Goal: Task Accomplishment & Management: Complete application form

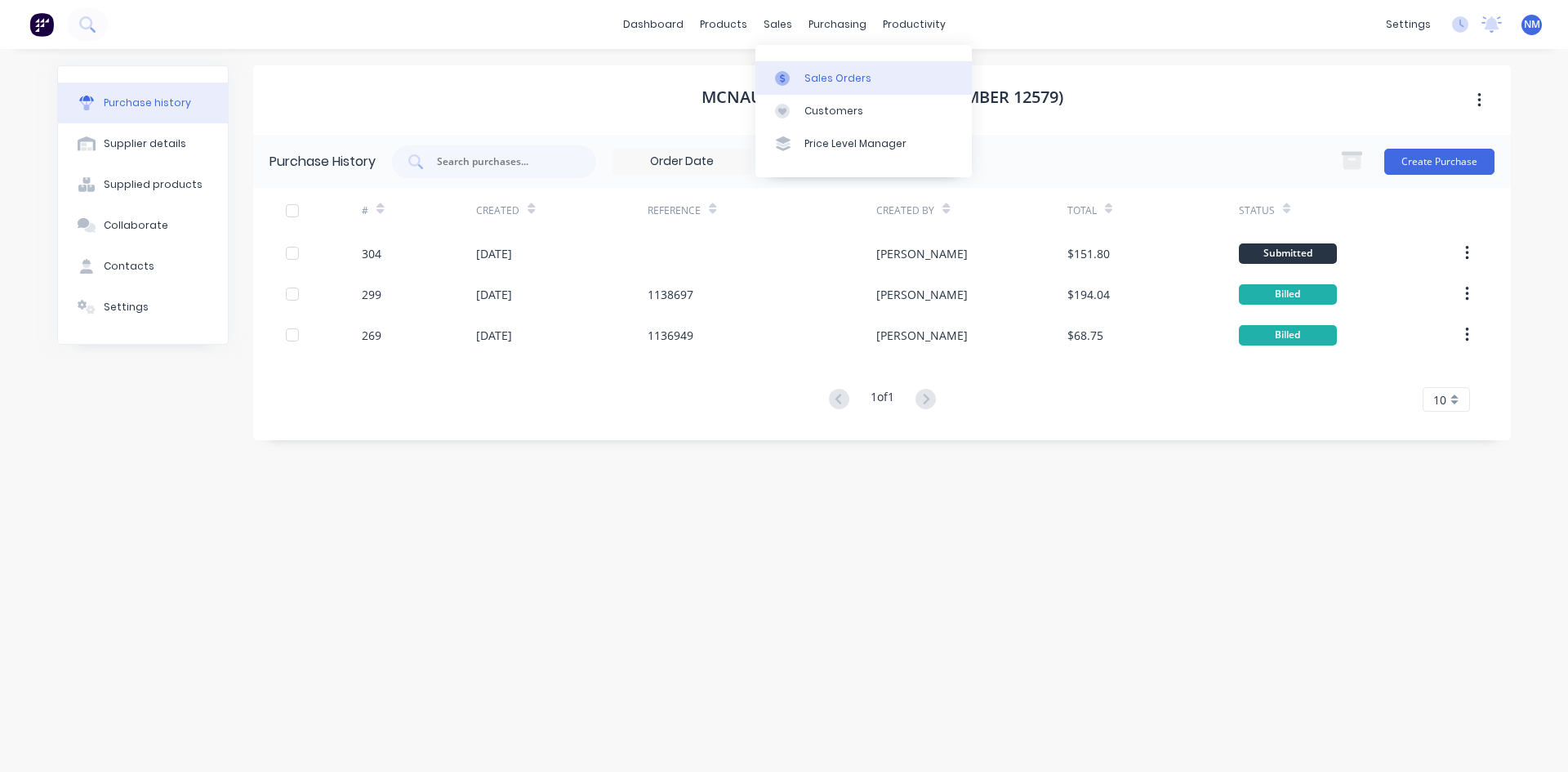
click at [823, 74] on div "Sales Orders" at bounding box center [838, 78] width 67 height 15
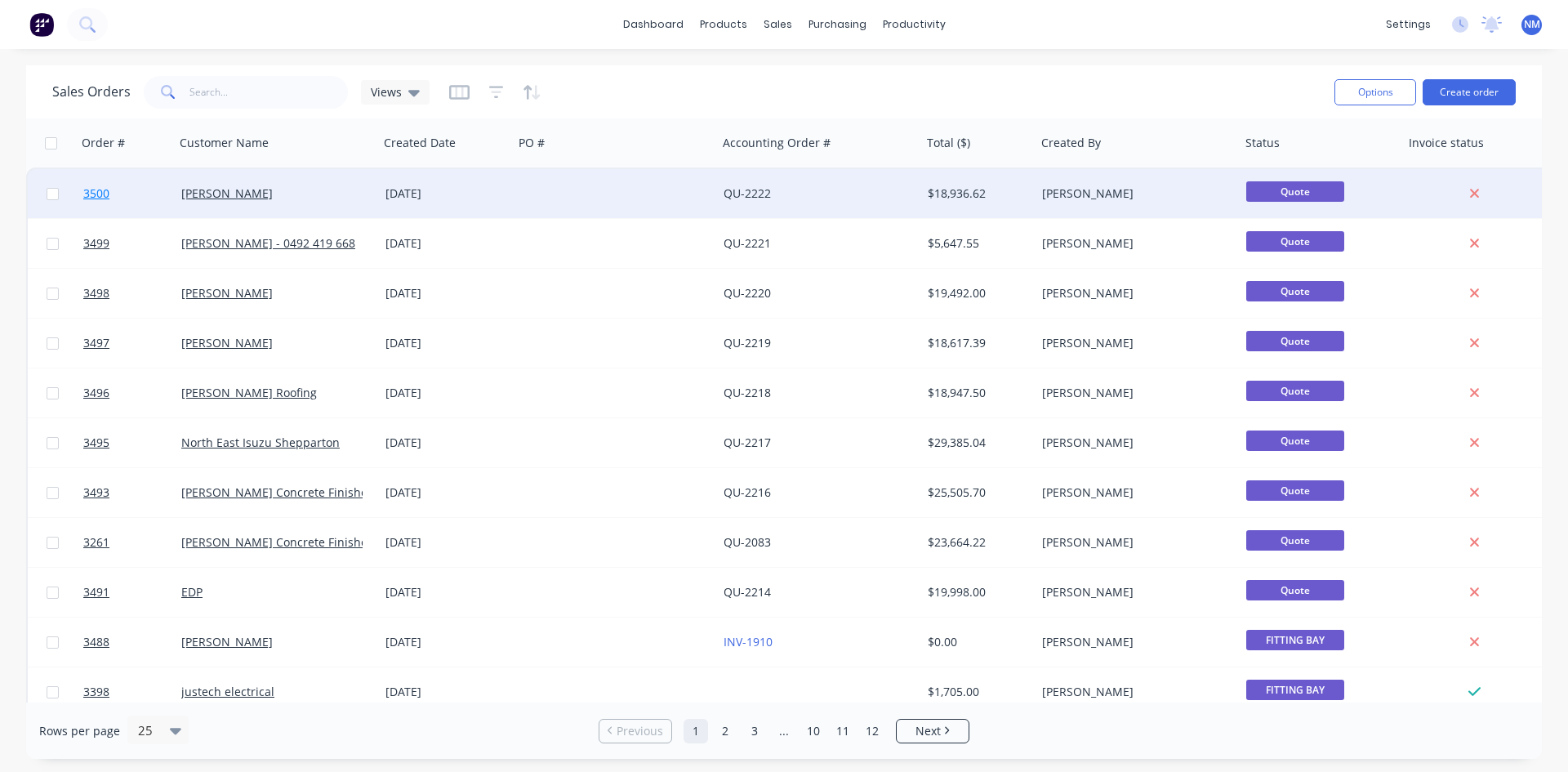
click at [95, 185] on link "3500" at bounding box center [132, 193] width 98 height 49
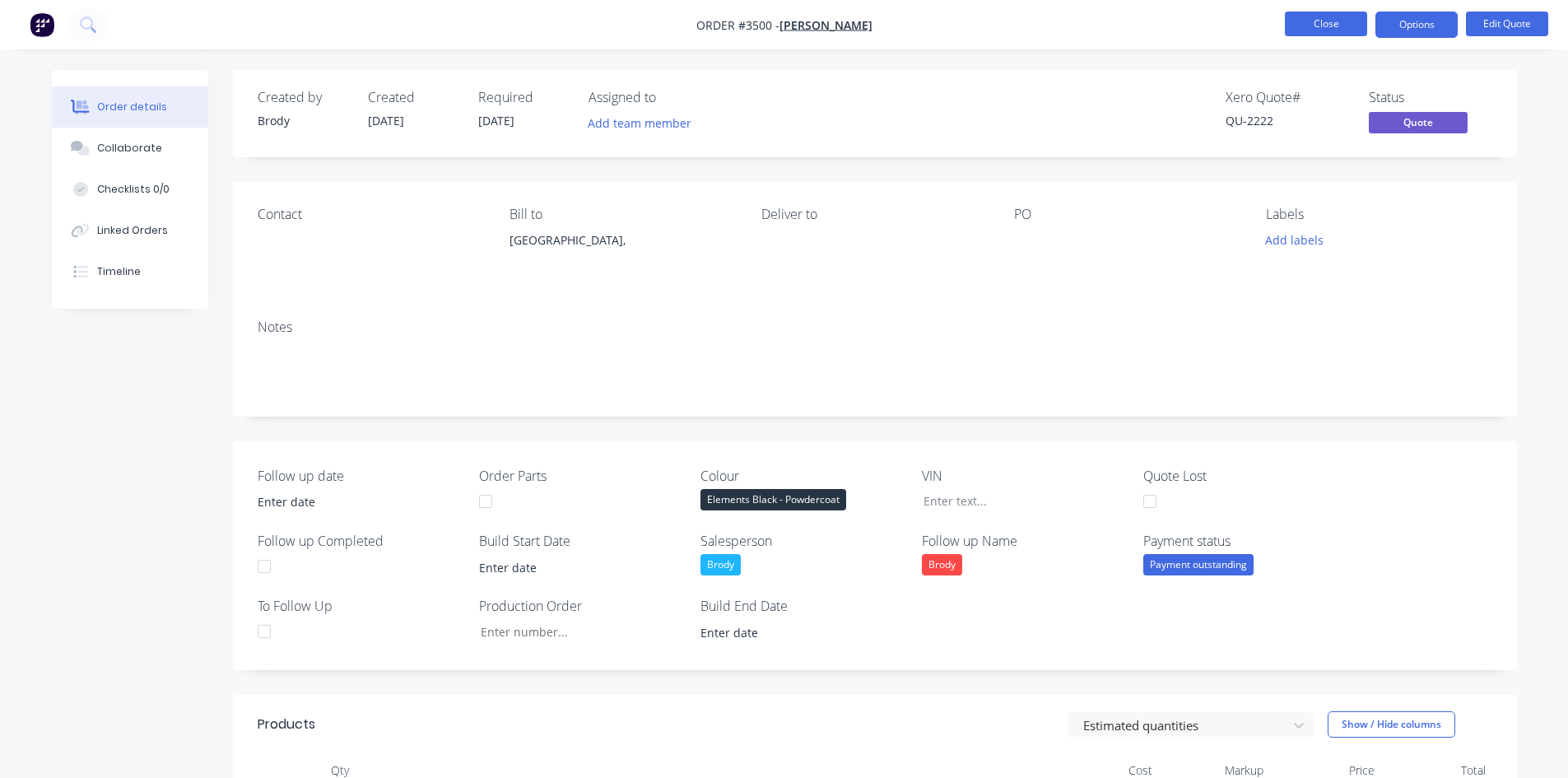
click at [1303, 29] on button "Close" at bounding box center [1326, 24] width 82 height 25
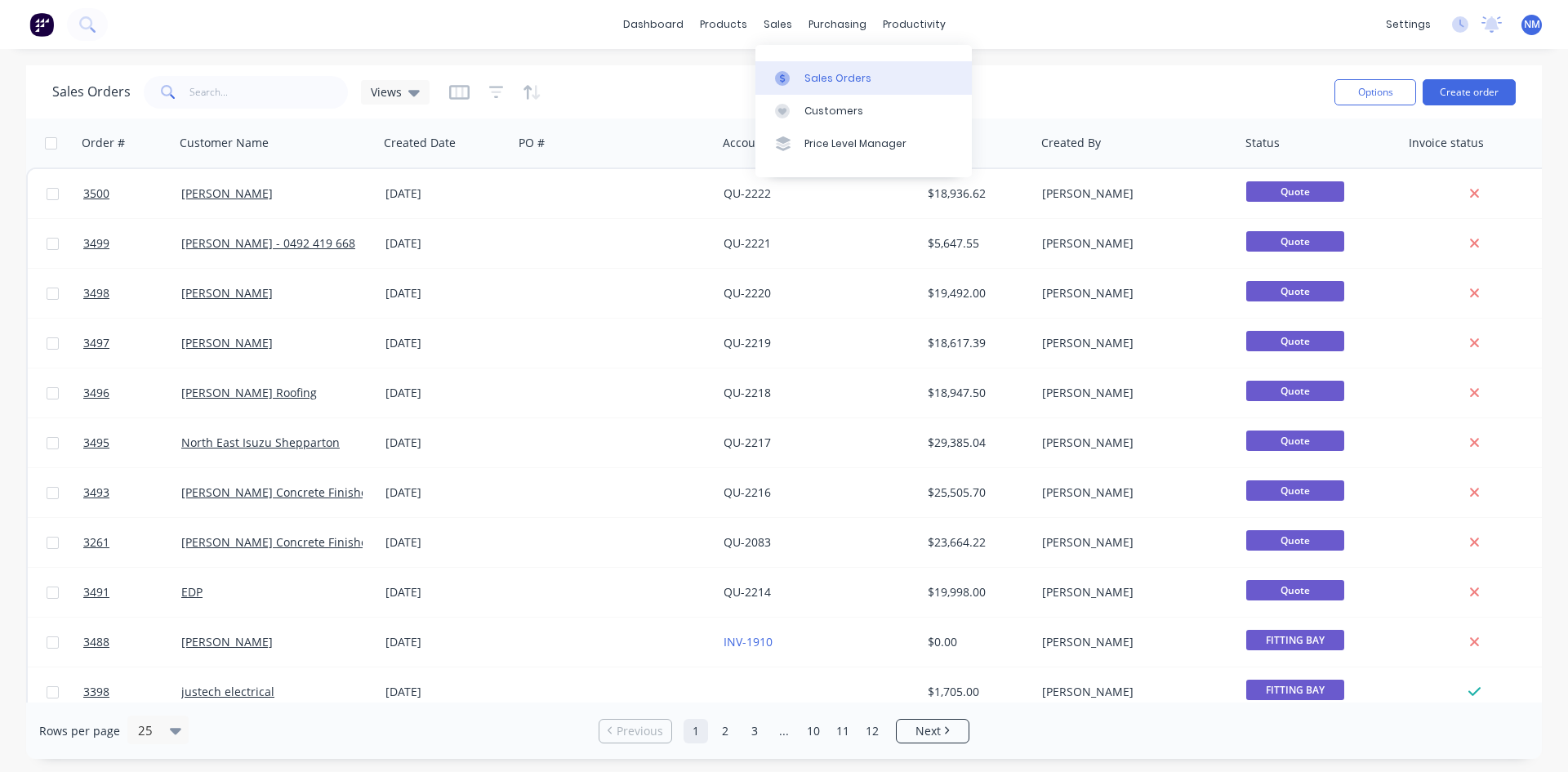
click at [818, 78] on div "Sales Orders" at bounding box center [838, 78] width 67 height 15
click at [829, 113] on div "Customers" at bounding box center [834, 110] width 59 height 15
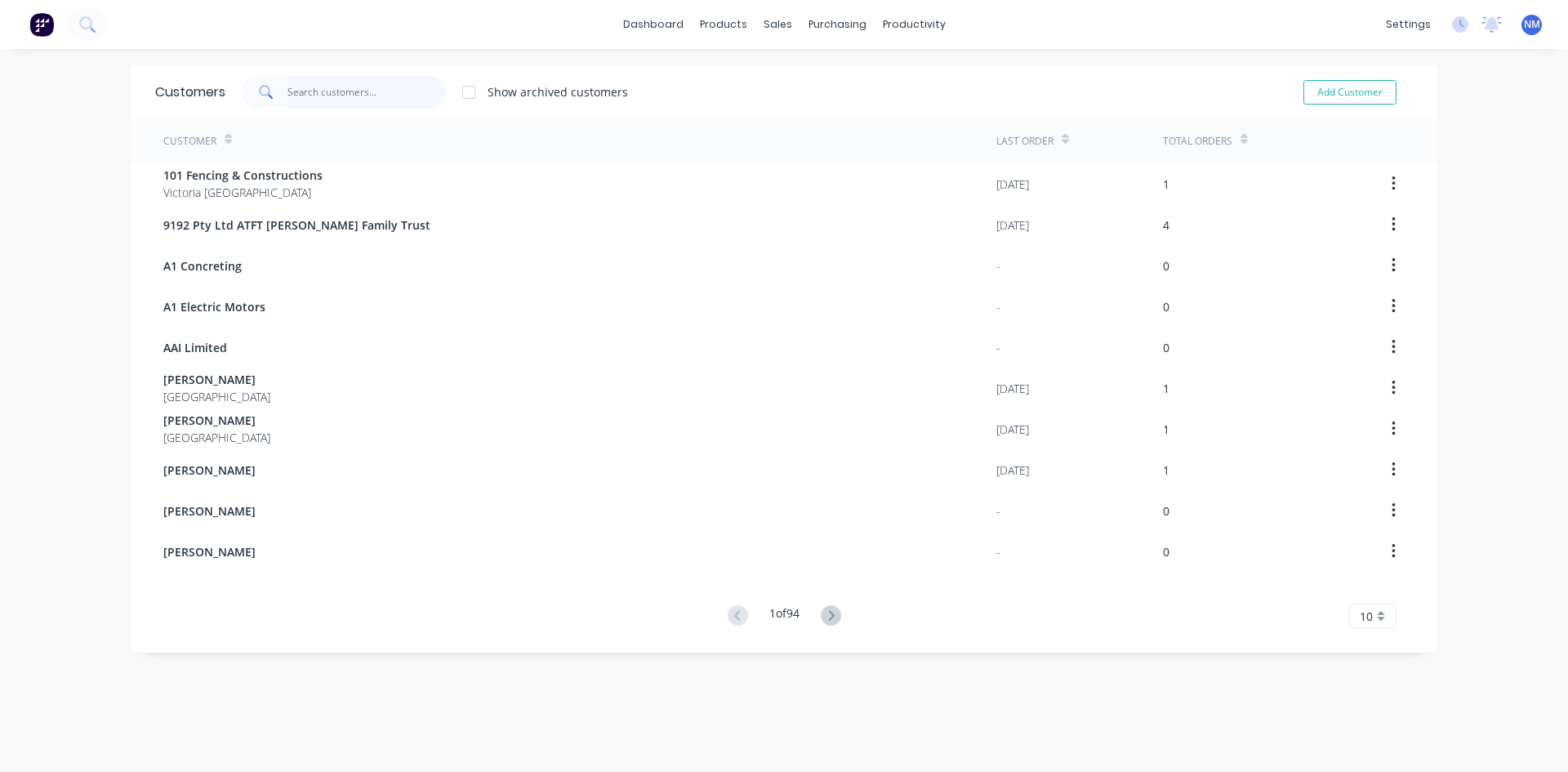
click at [290, 103] on input "text" at bounding box center [367, 92] width 159 height 33
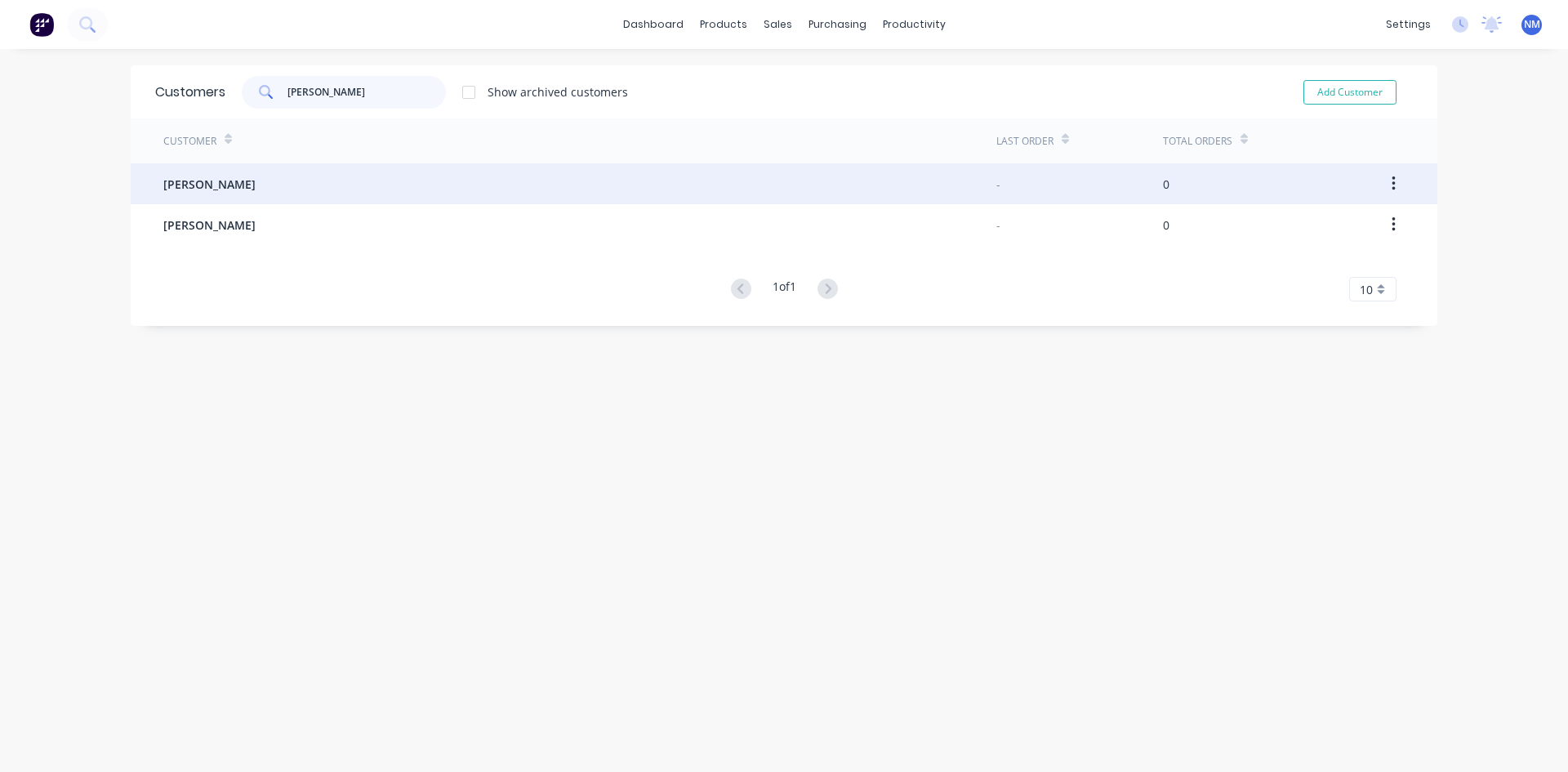
type input "[PERSON_NAME]"
click at [193, 183] on span "[PERSON_NAME]" at bounding box center [209, 184] width 92 height 17
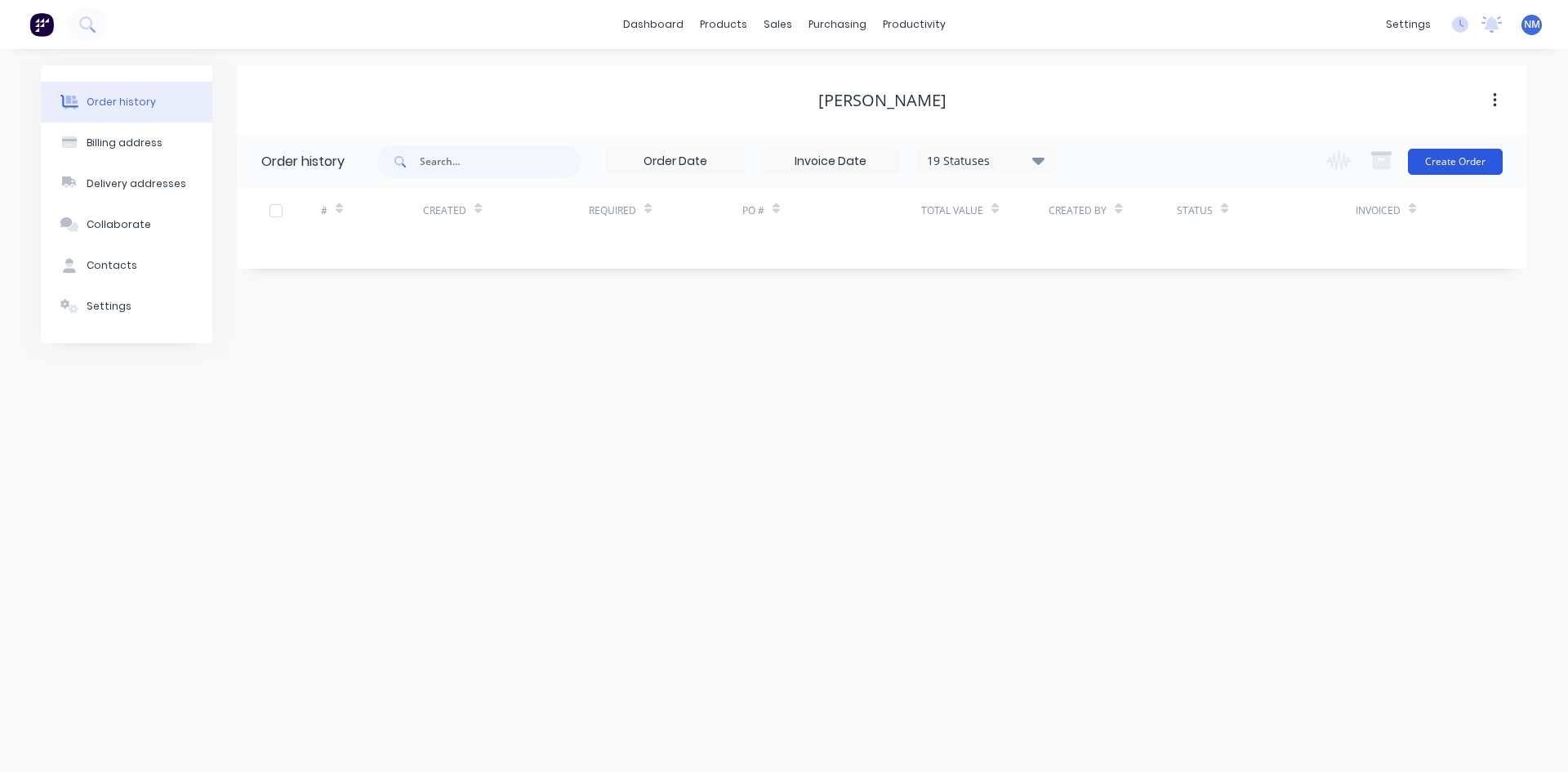
click at [1439, 168] on button "Create Order" at bounding box center [1455, 162] width 95 height 26
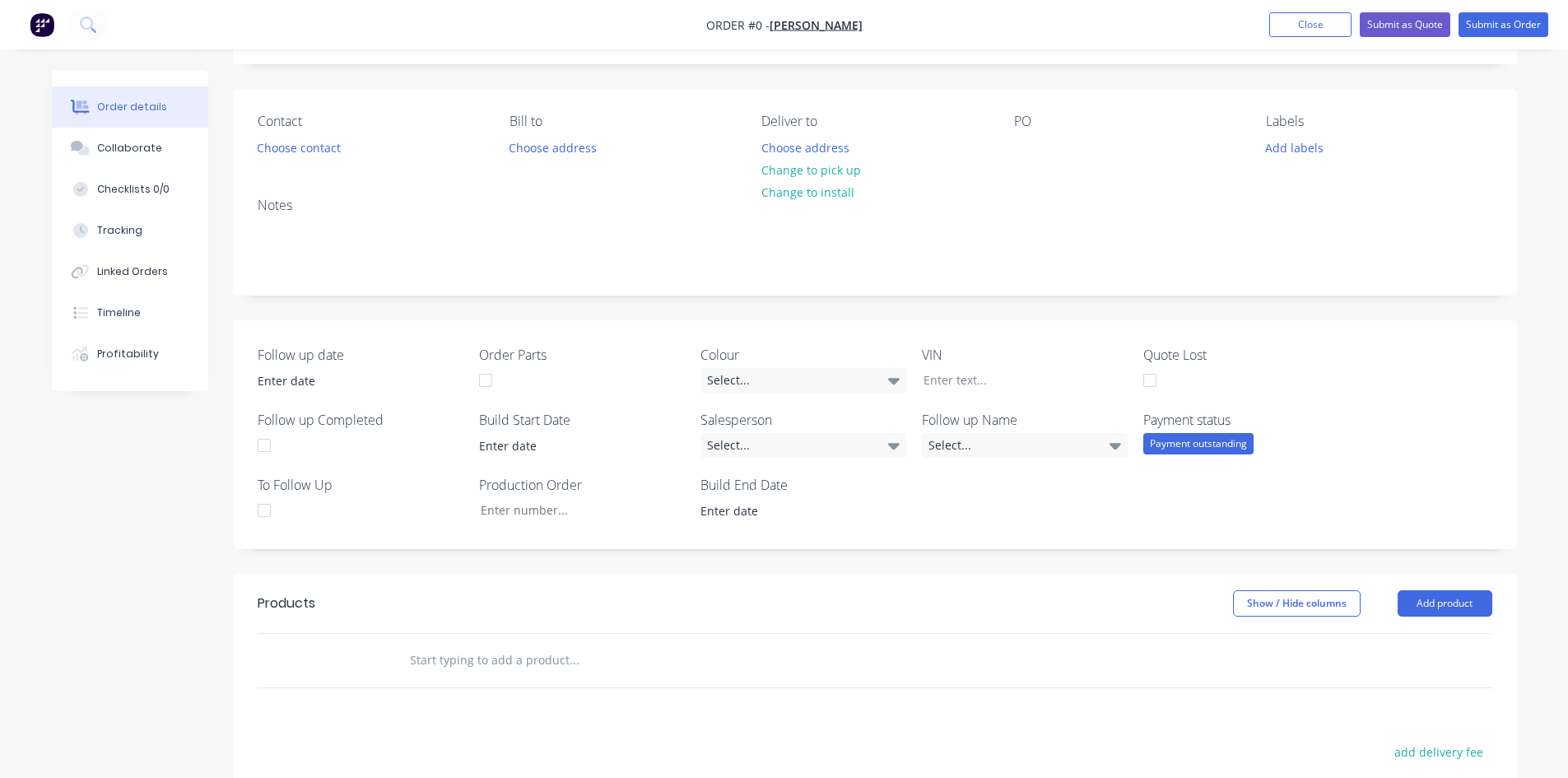
scroll to position [329, 0]
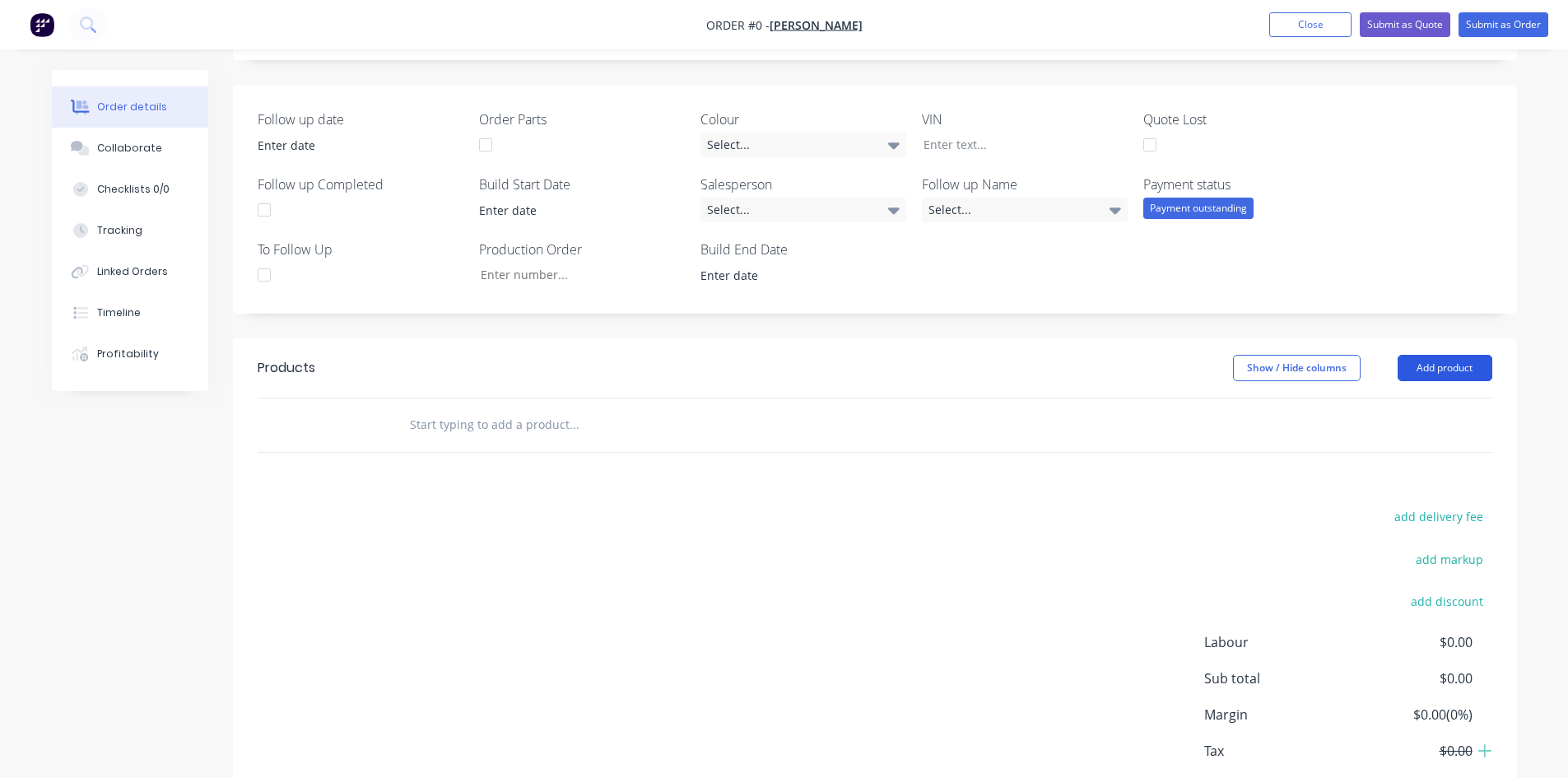
click at [1453, 364] on button "Add product" at bounding box center [1445, 368] width 94 height 27
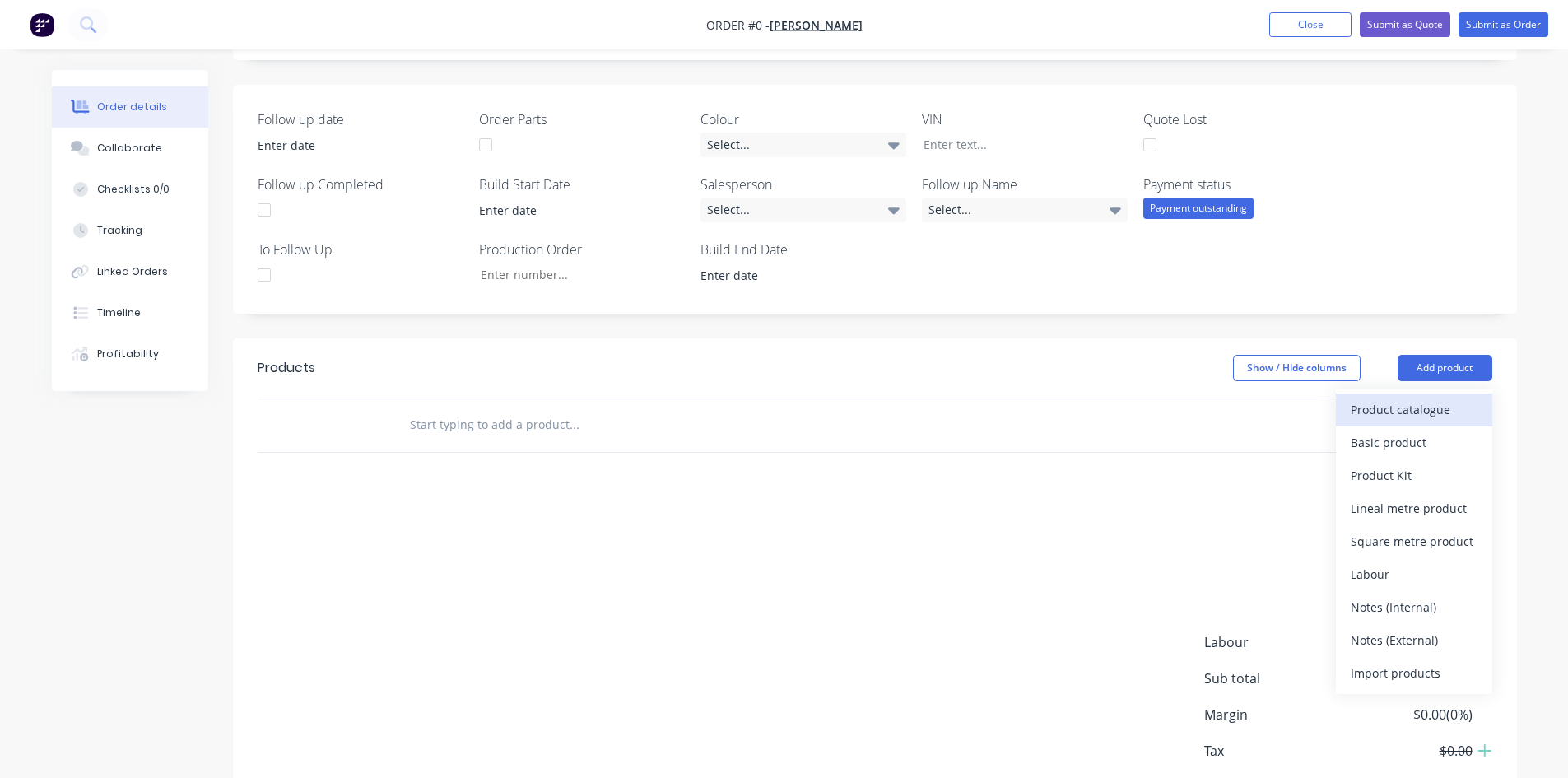
click at [1396, 409] on div "Product catalogue" at bounding box center [1414, 409] width 126 height 24
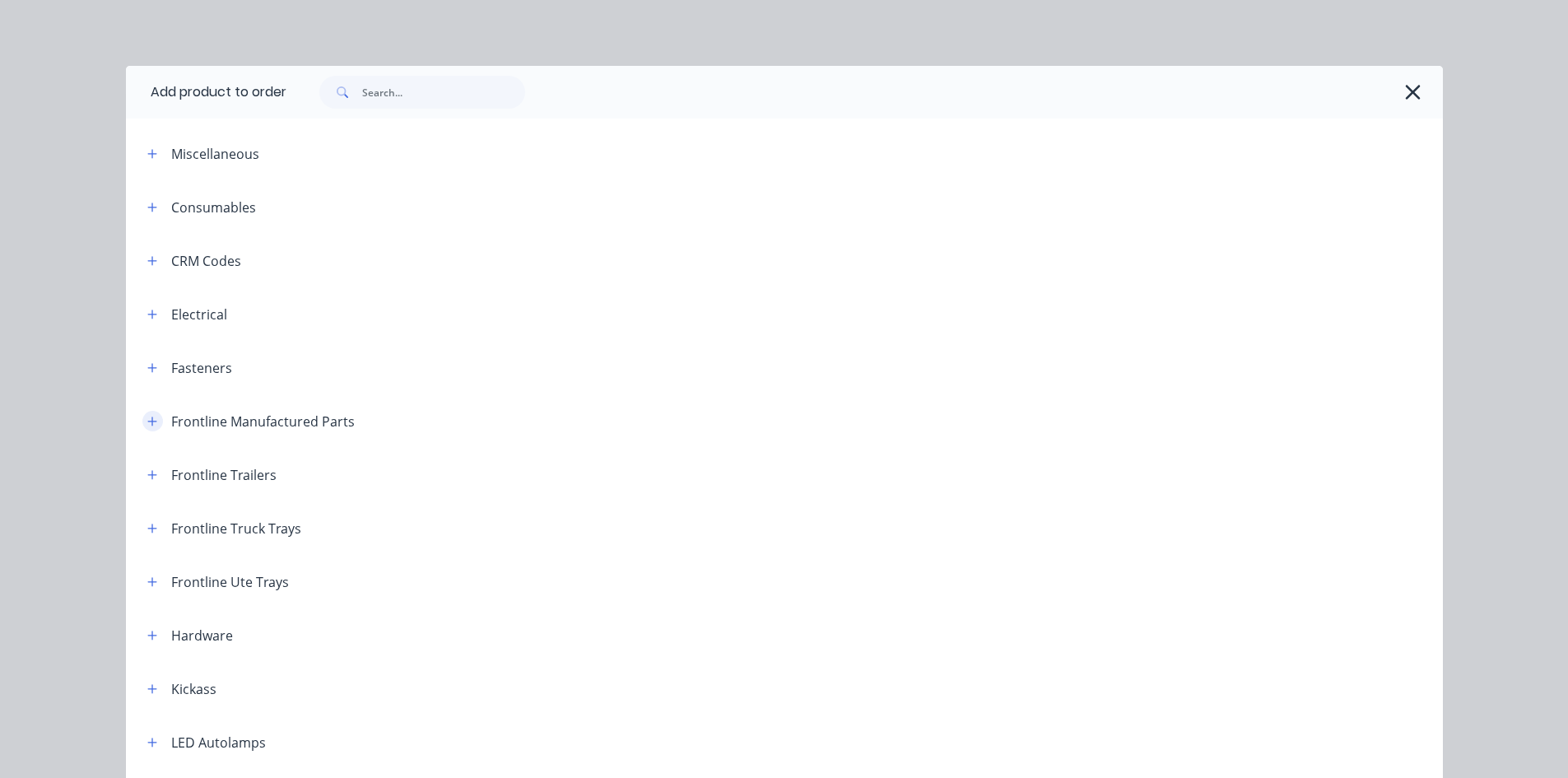
click at [142, 423] on button "button" at bounding box center [152, 420] width 20 height 20
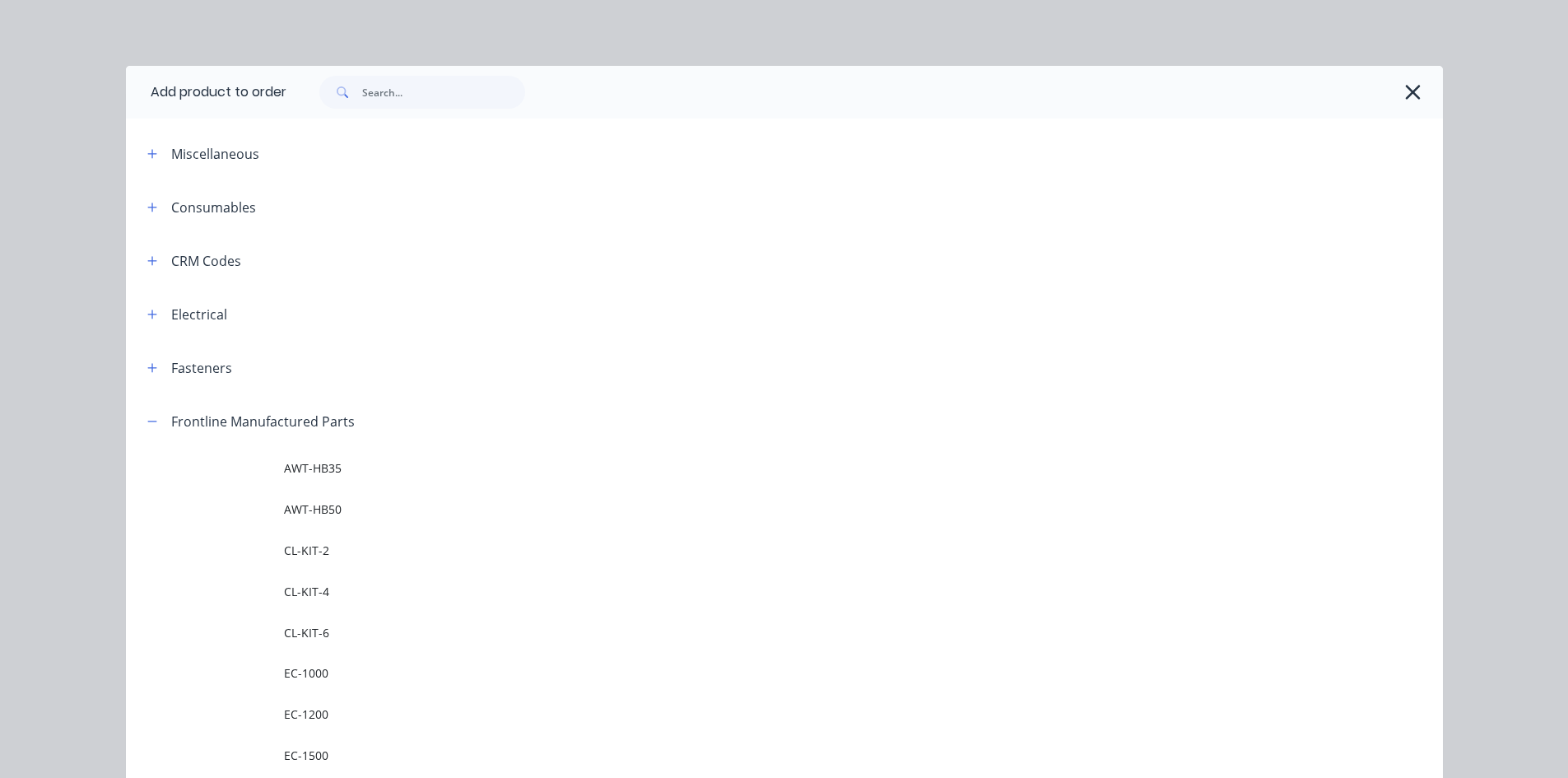
scroll to position [247, 0]
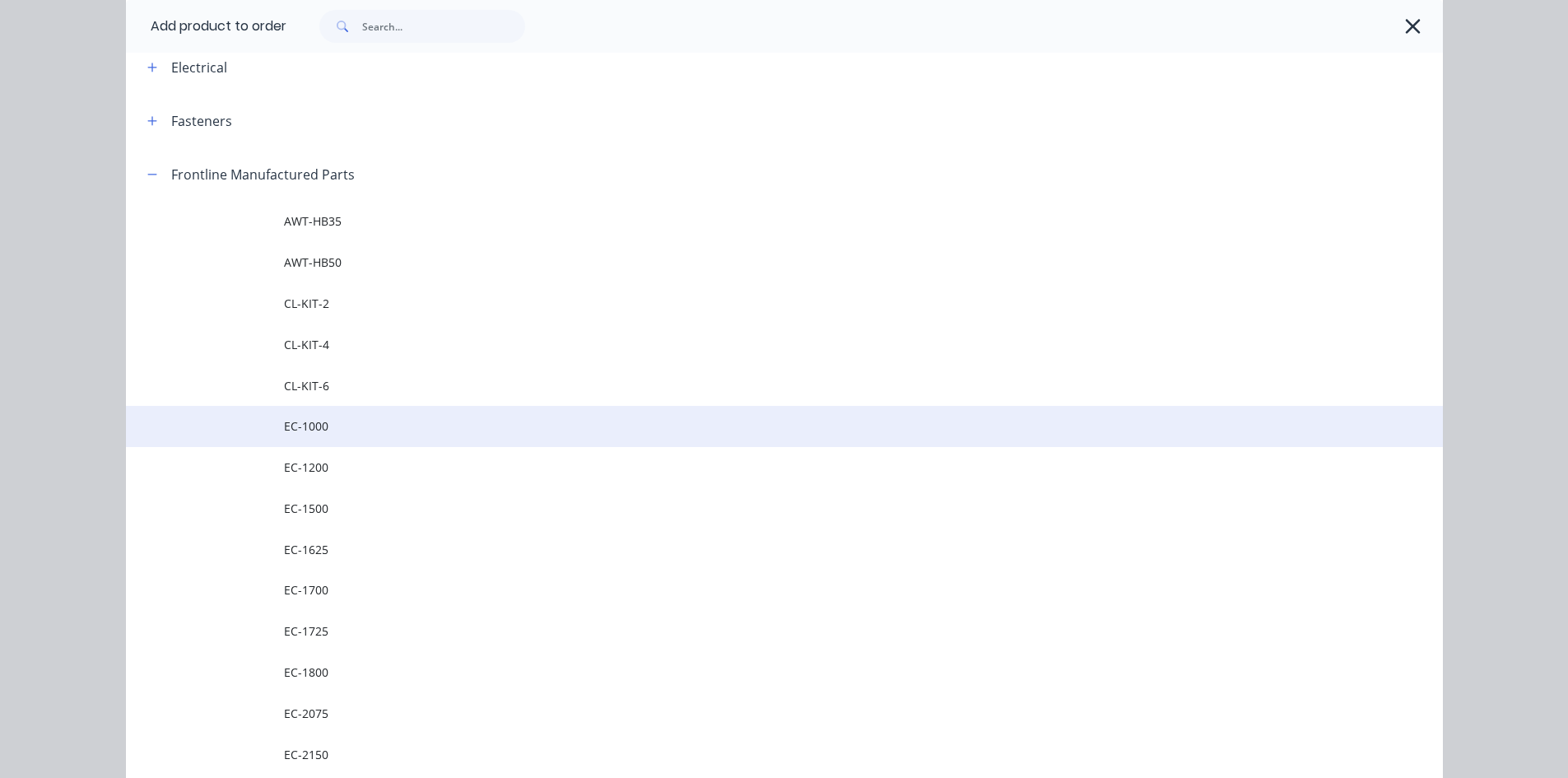
click at [343, 434] on span "EC-1000" at bounding box center [747, 425] width 927 height 17
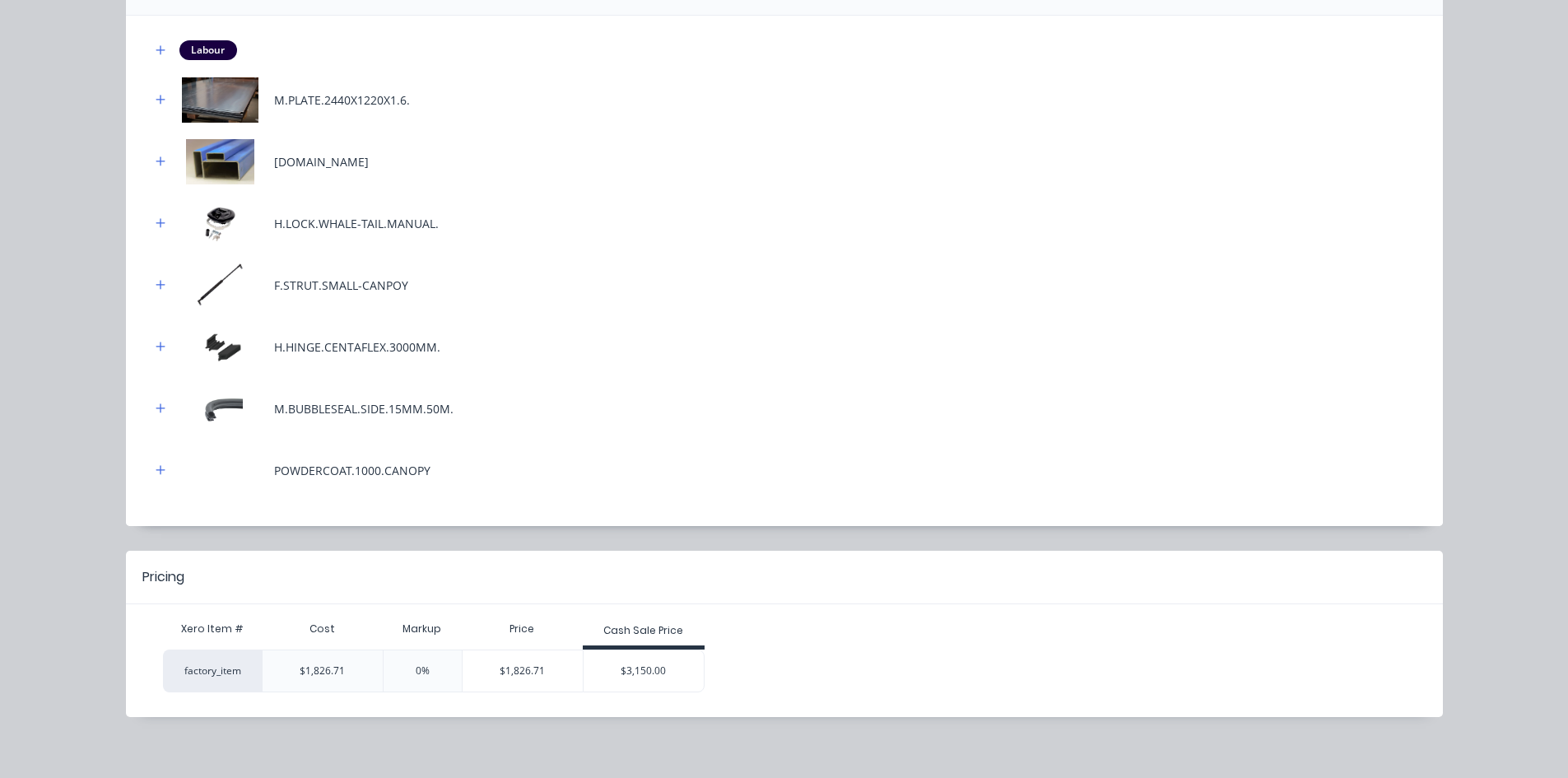
scroll to position [204, 0]
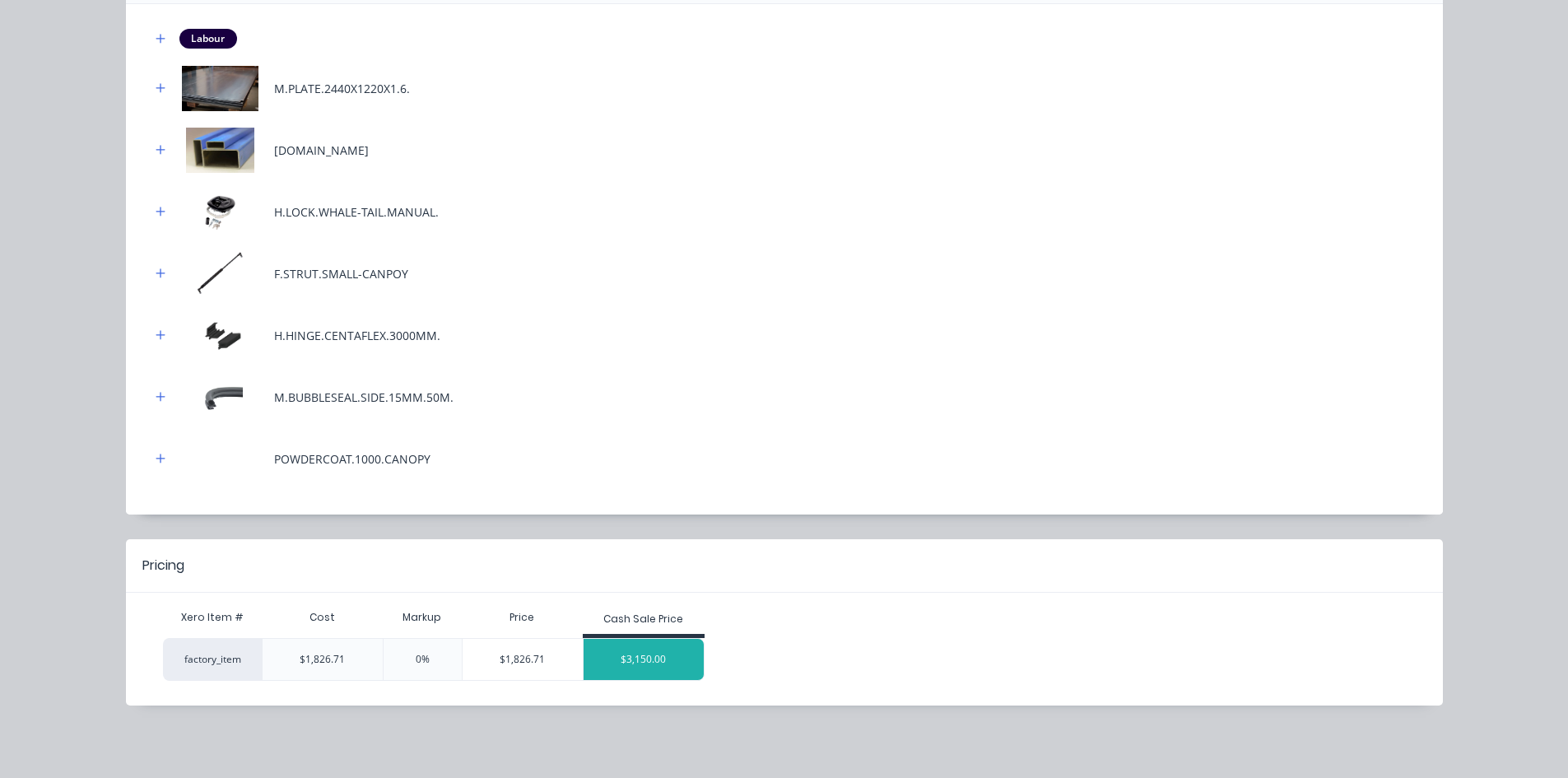
click at [635, 652] on div "$3,150.00" at bounding box center [644, 659] width 120 height 41
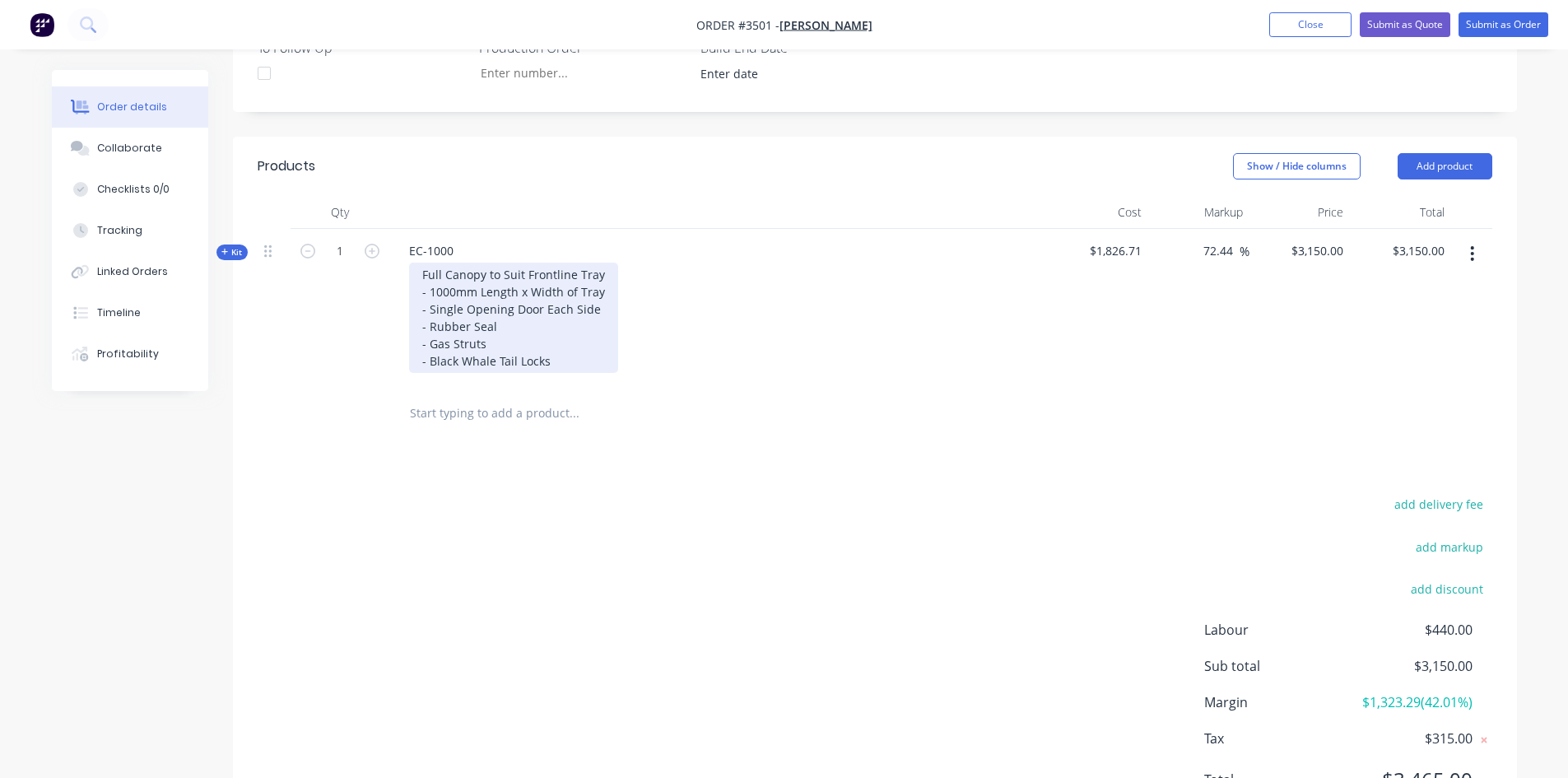
scroll to position [449, 0]
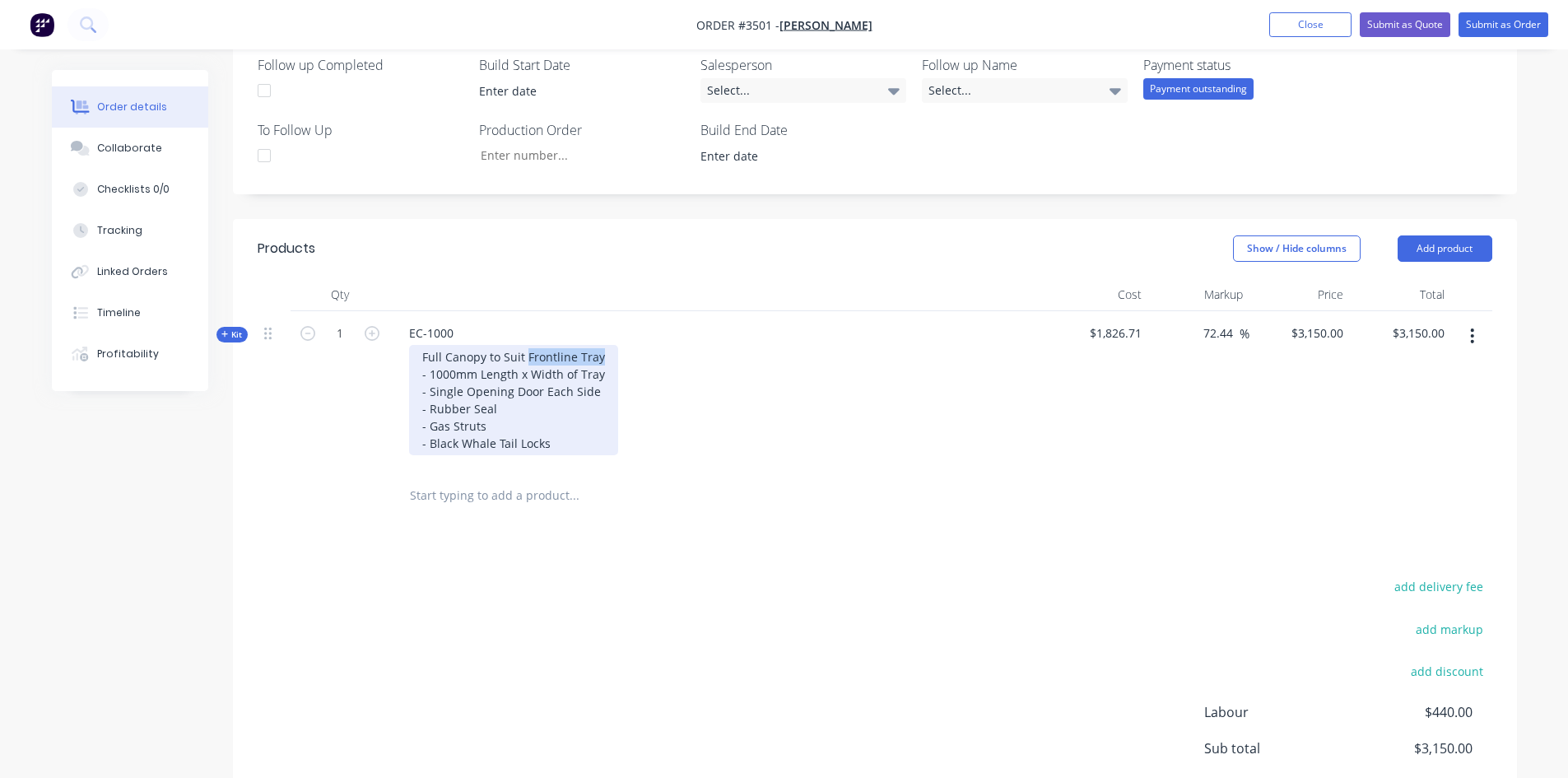
drag, startPoint x: 598, startPoint y: 356, endPoint x: 525, endPoint y: 356, distance: 73.0
click at [525, 356] on div "Full Canopy to Suit Frontline Tray - 1000mm Length x Width of Tray - Single Ope…" at bounding box center [514, 400] width 209 height 110
click at [599, 374] on div "Full Canopy to Suit Customer Tray - 1000mm Length x Width of Tray - Single Open…" at bounding box center [516, 400] width 213 height 110
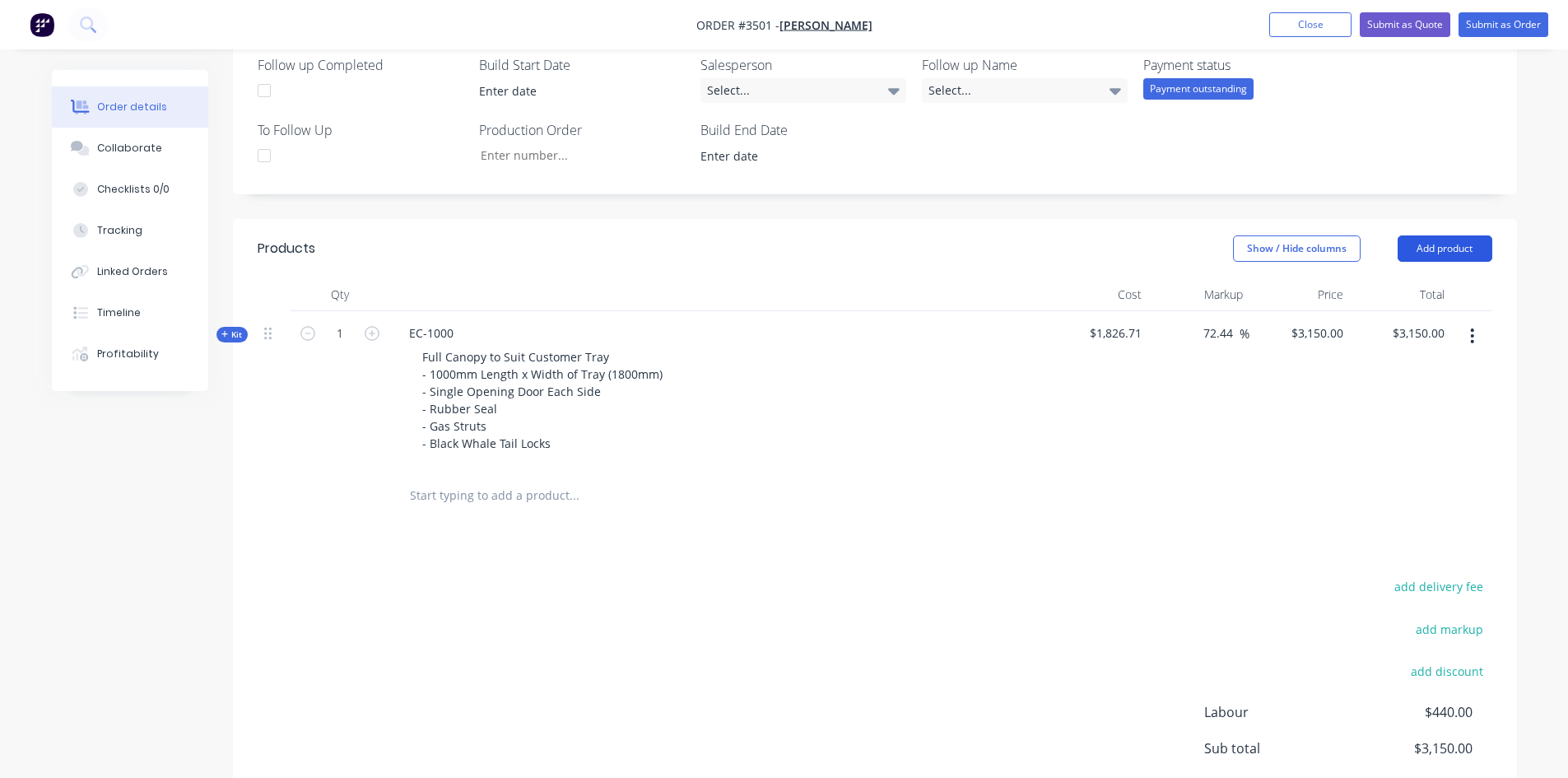
click at [1464, 253] on button "Add product" at bounding box center [1445, 248] width 94 height 27
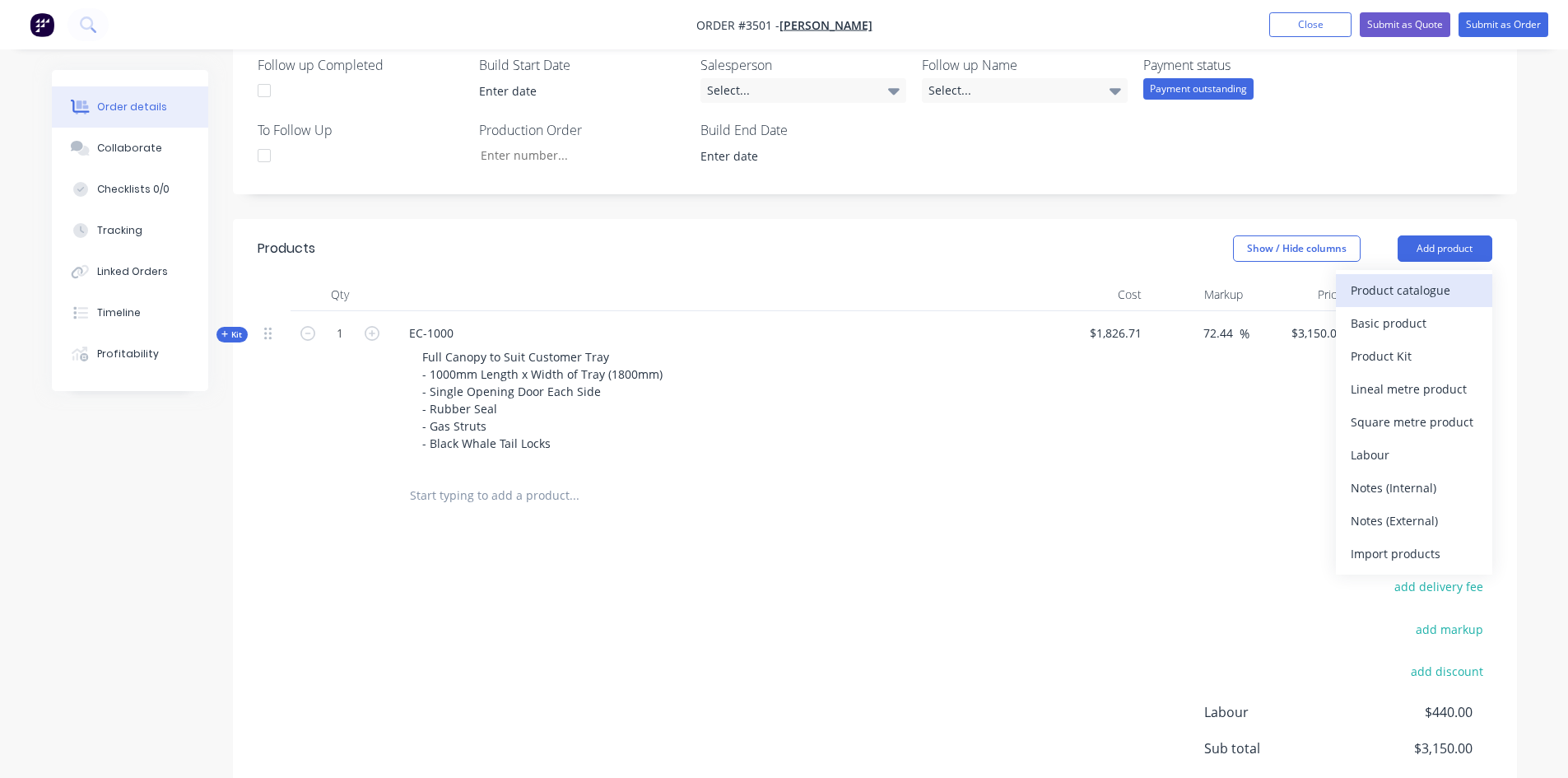
click at [1419, 296] on div "Product catalogue" at bounding box center [1414, 290] width 126 height 24
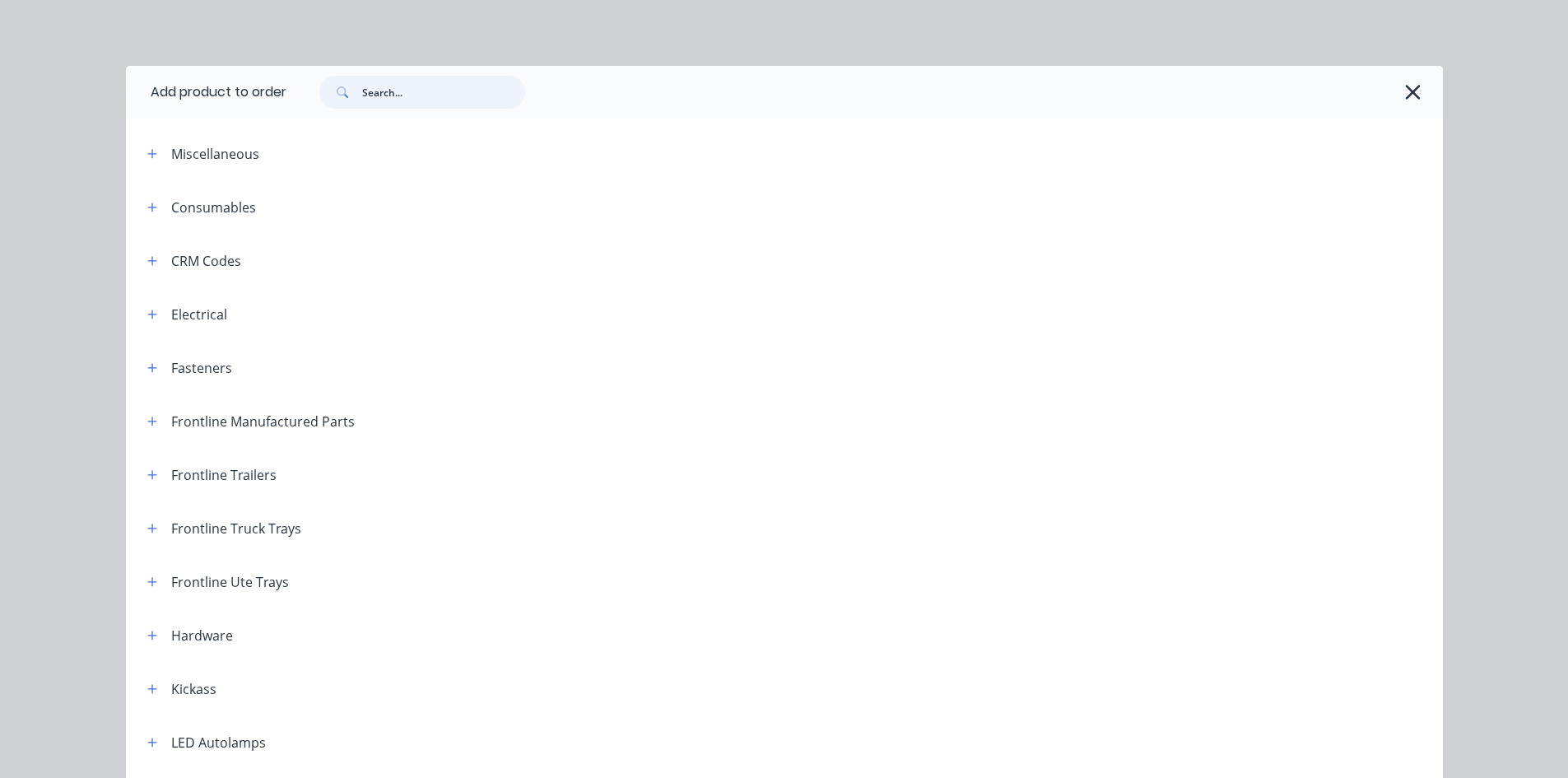
click at [450, 83] on input "text" at bounding box center [443, 92] width 163 height 33
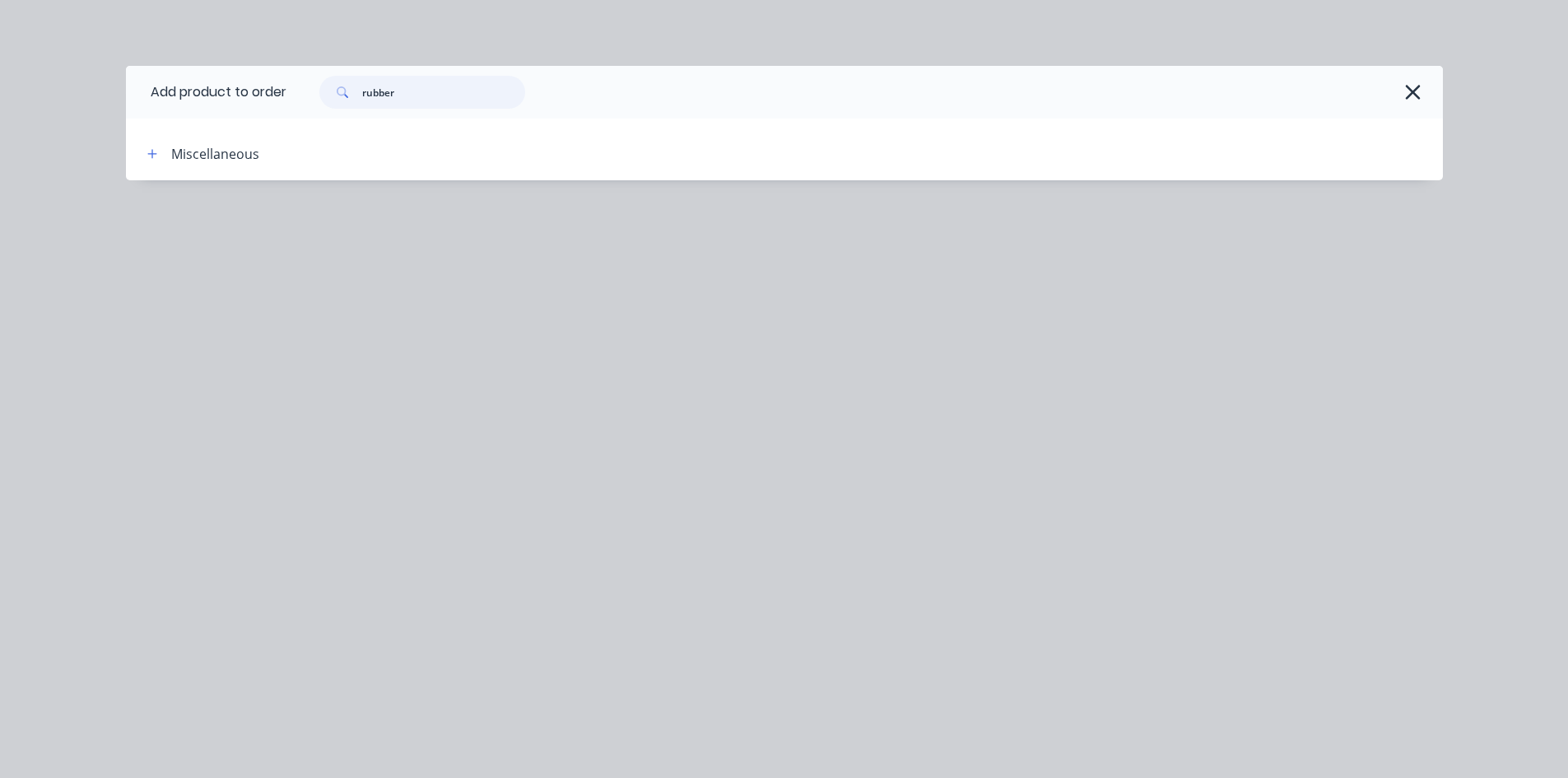
drag, startPoint x: 448, startPoint y: 85, endPoint x: 8, endPoint y: 109, distance: 440.7
click at [0, 110] on div "Add product to order rubber Miscellaneous" at bounding box center [784, 389] width 1568 height 778
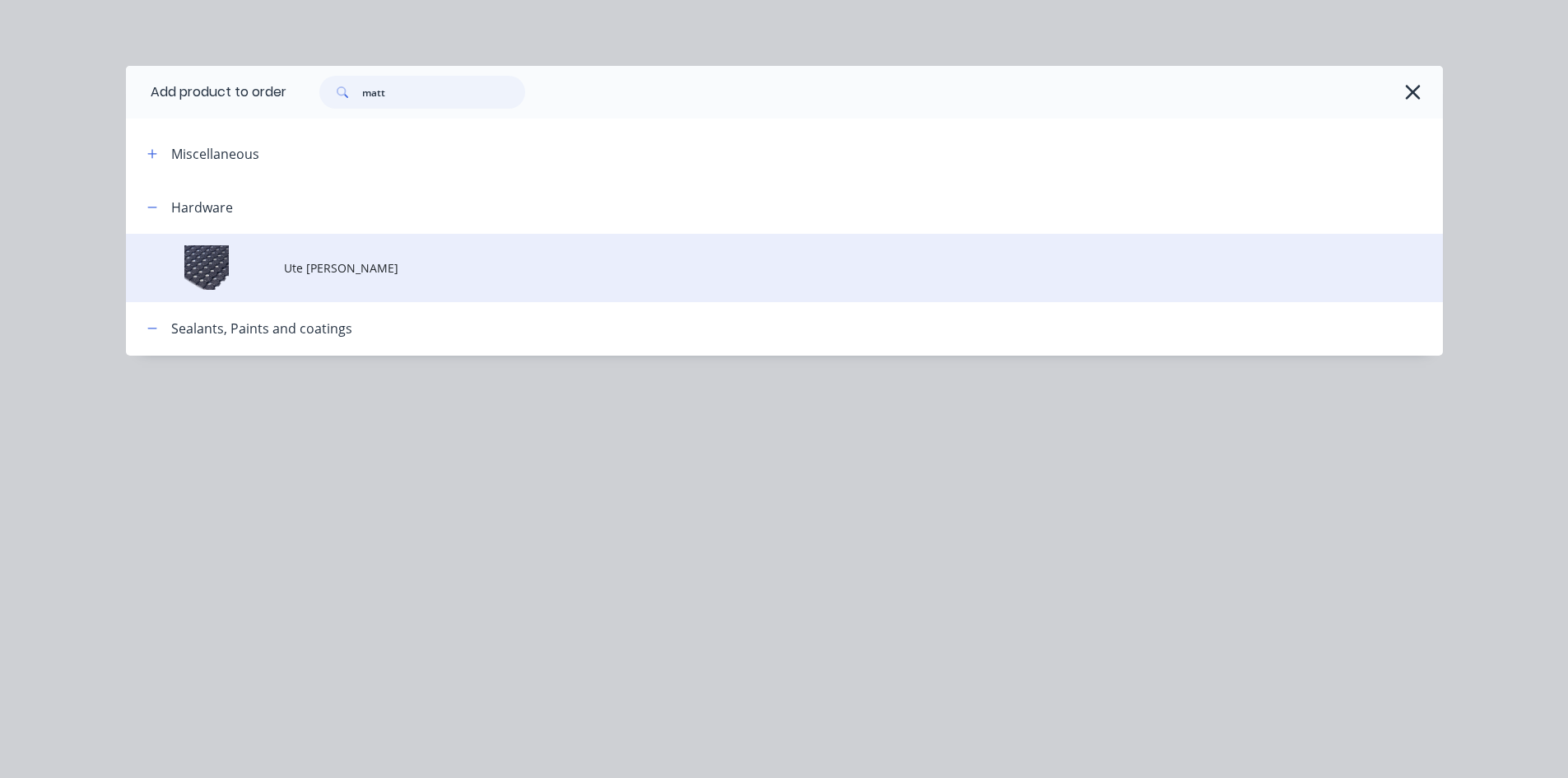
type input "matt"
click at [343, 279] on td "Ute [PERSON_NAME]" at bounding box center [864, 268] width 1159 height 69
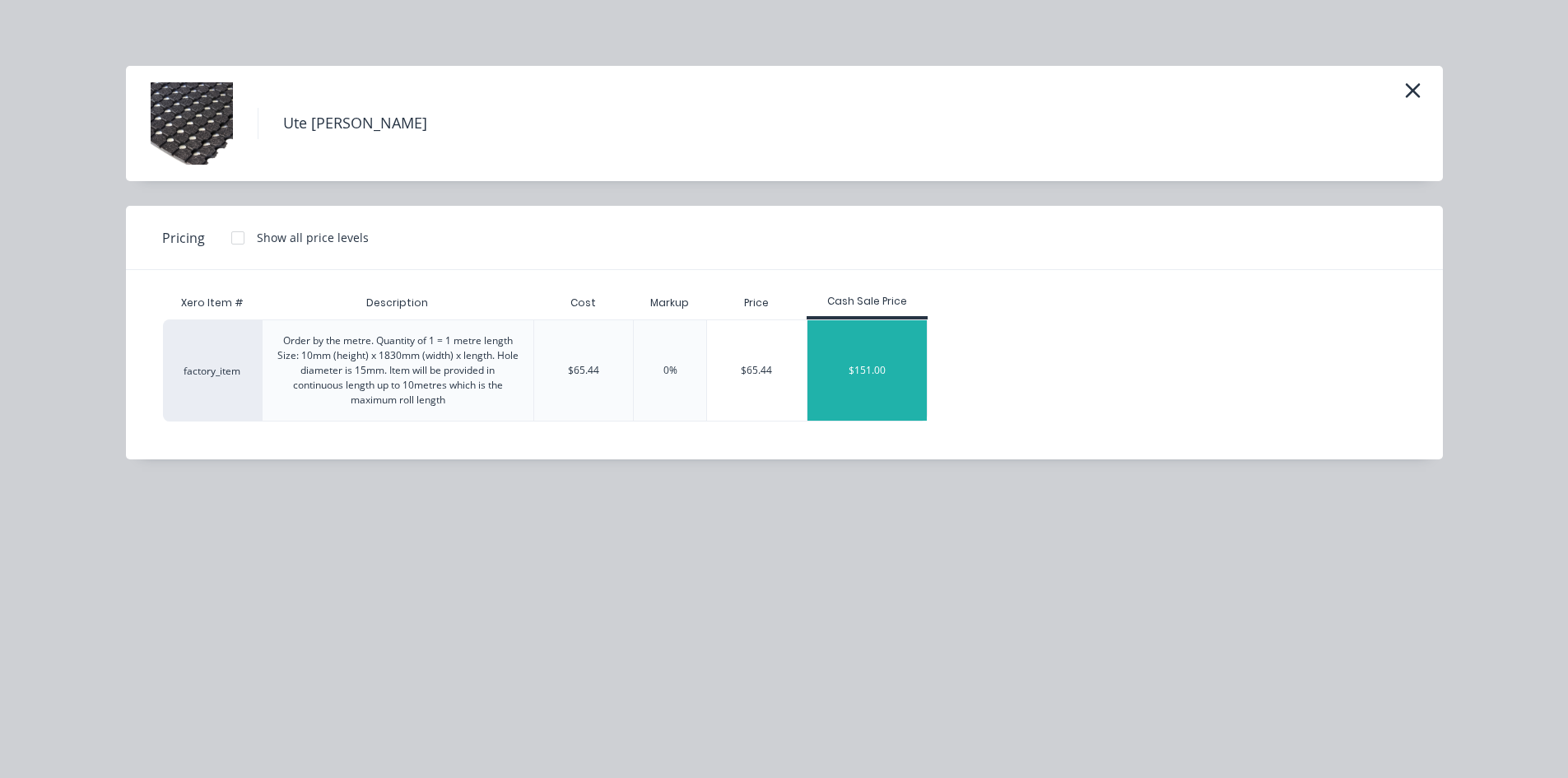
click at [847, 383] on div "$151.00" at bounding box center [867, 370] width 120 height 101
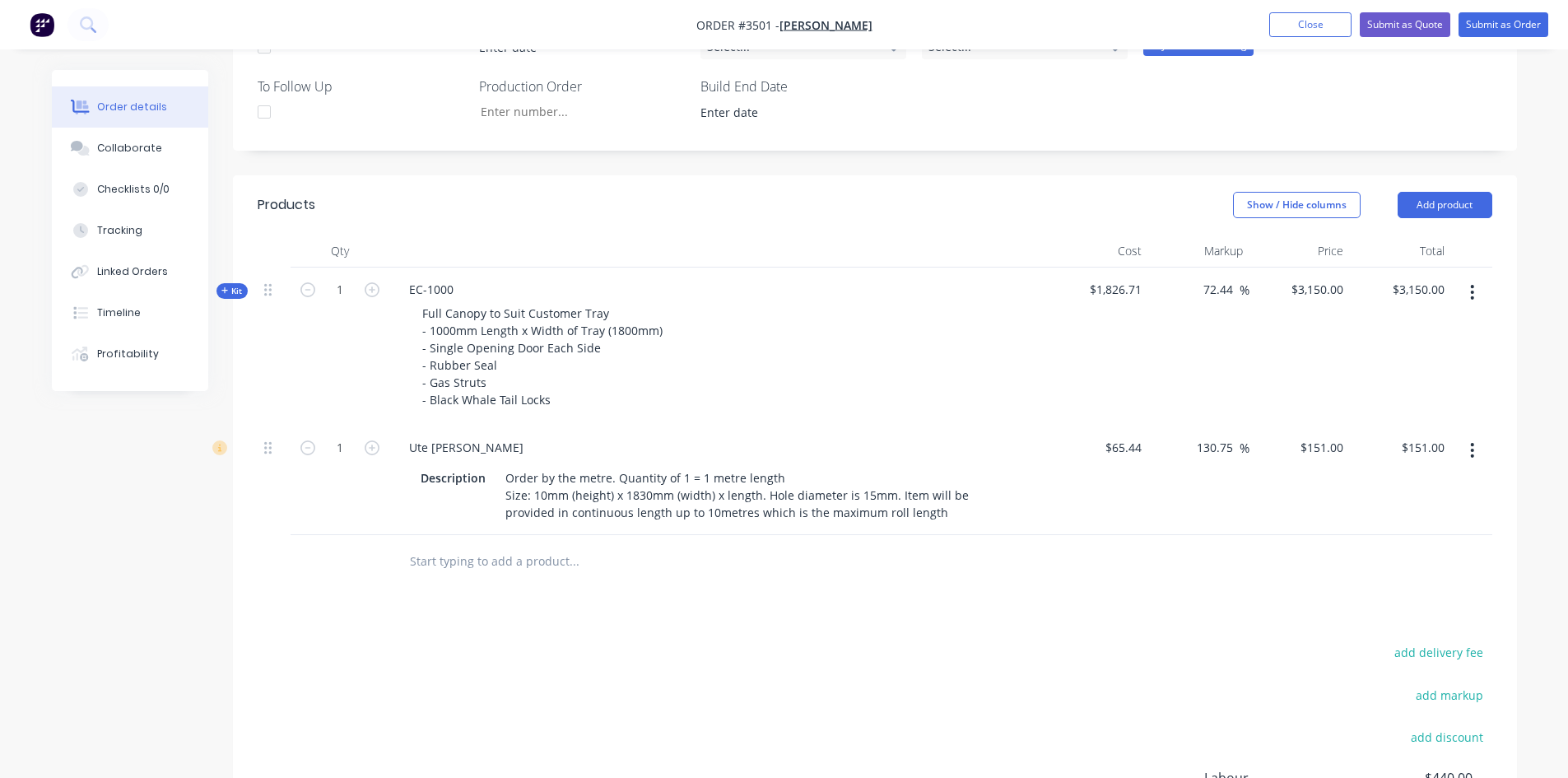
scroll to position [393, 0]
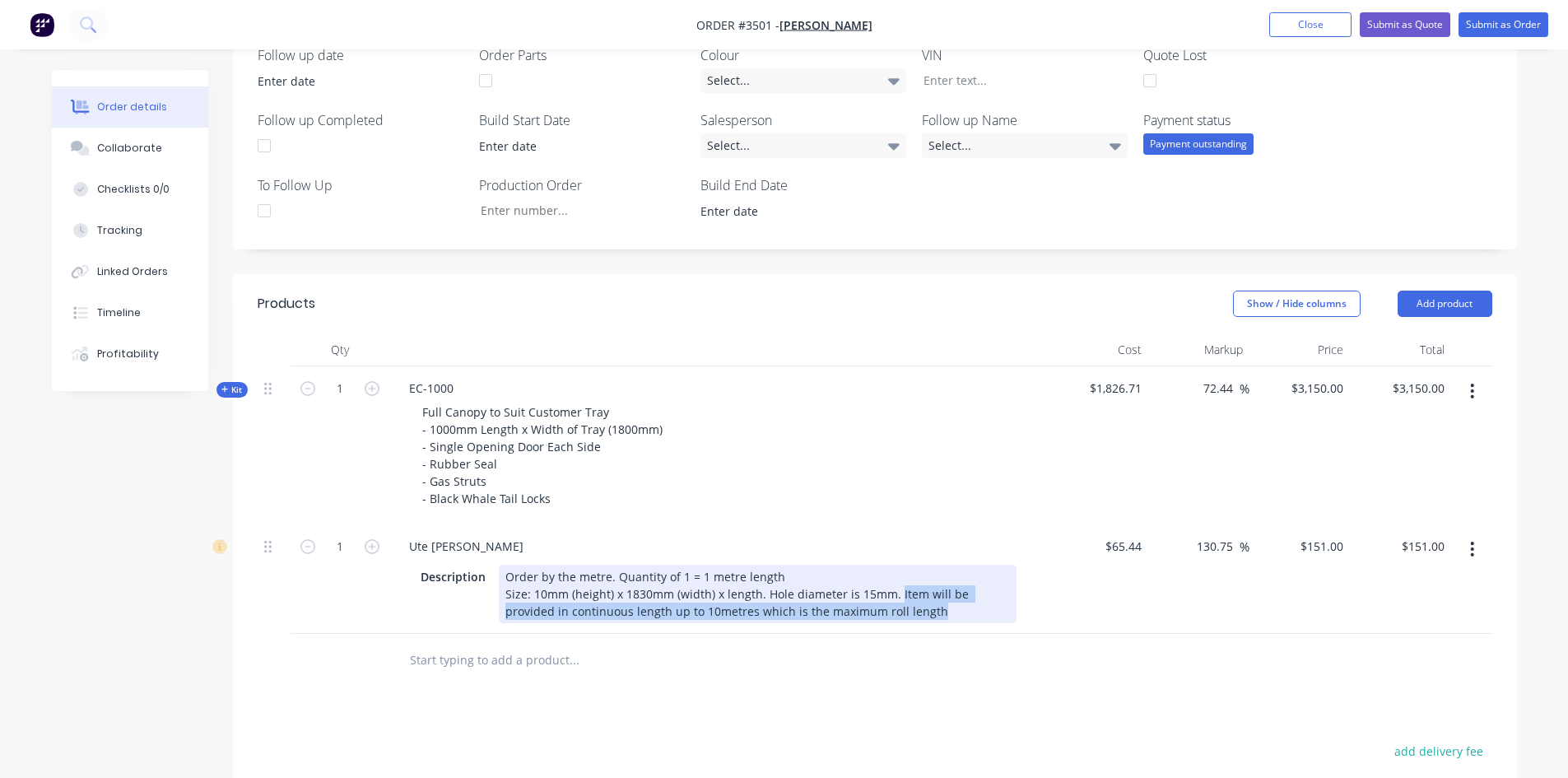
drag, startPoint x: 890, startPoint y: 616, endPoint x: 893, endPoint y: 599, distance: 17.3
click at [893, 599] on div "Order by the metre. Quantity of 1 = 1 metre length Size: 10mm (height) x 1830mm…" at bounding box center [758, 594] width 518 height 59
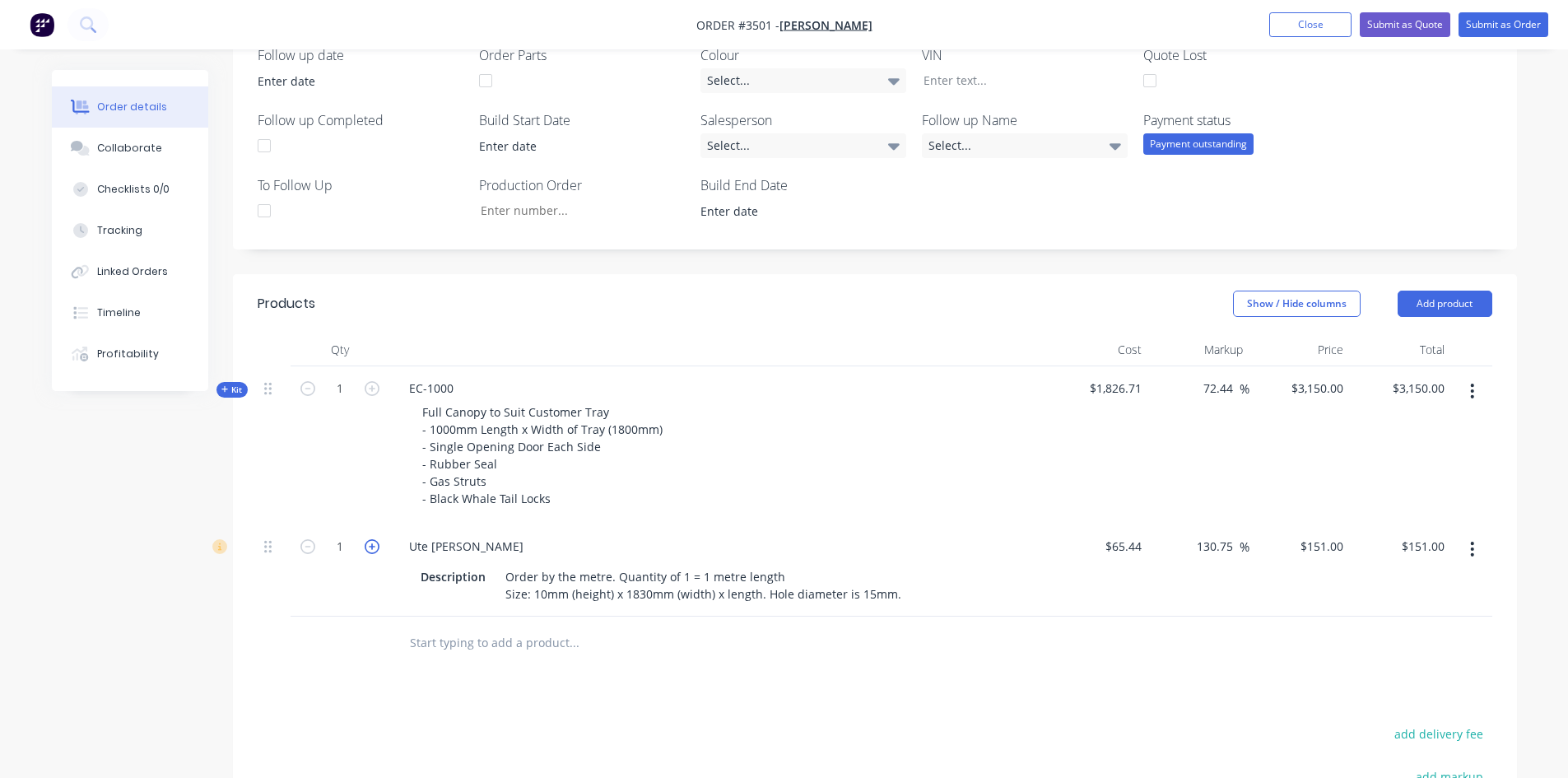
click at [373, 551] on icon "button" at bounding box center [372, 547] width 15 height 15
type input "2"
type input "$302.00"
click at [506, 574] on div "Order by the metre. Quantity of 1 = 1 metre length Size: 10mm (height) x 1830mm…" at bounding box center [703, 585] width 410 height 41
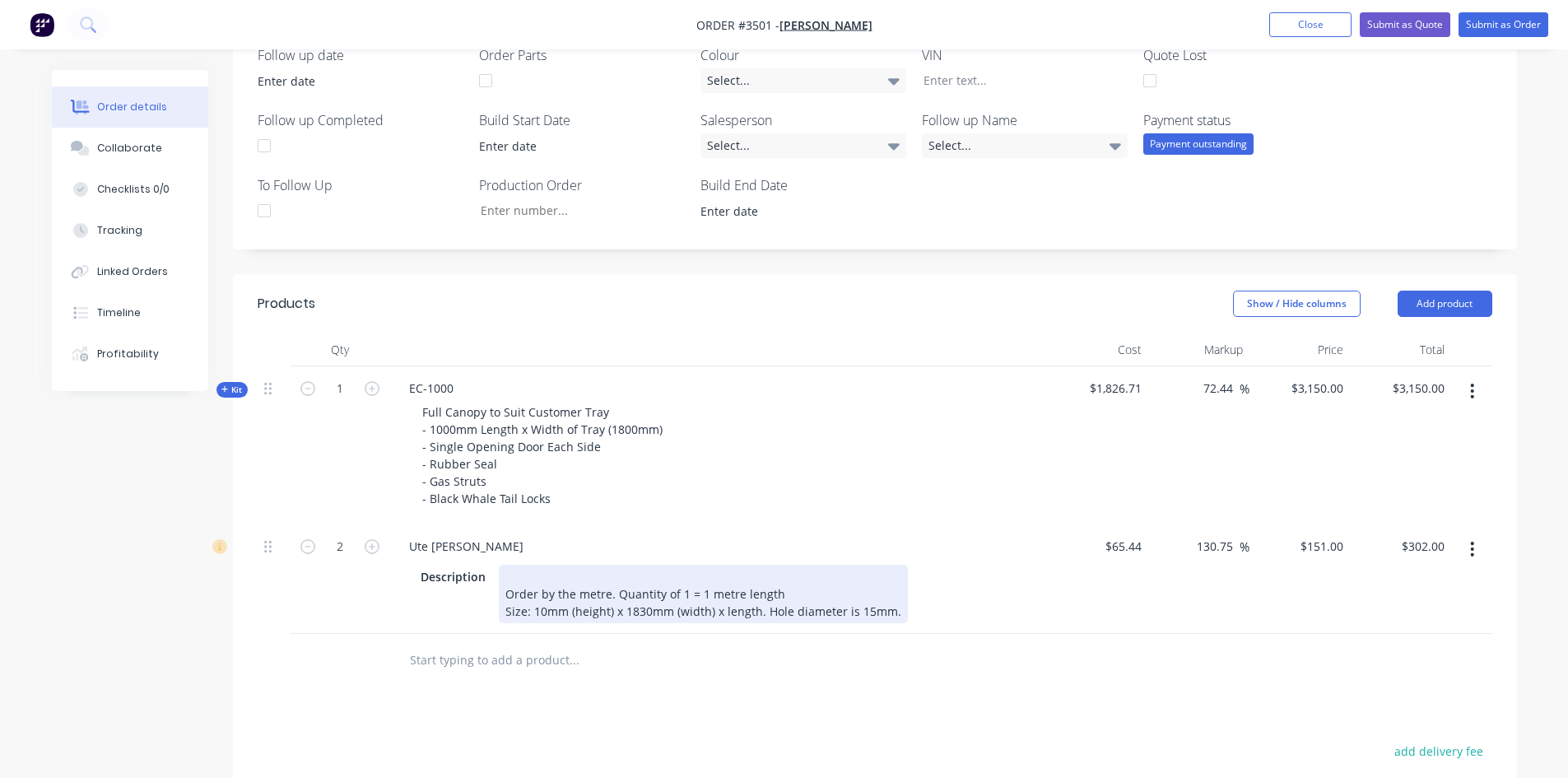
click at [562, 579] on div "Order by the metre. Quantity of 1 = 1 metre length Size: 10mm (height) x 1830mm…" at bounding box center [703, 594] width 410 height 59
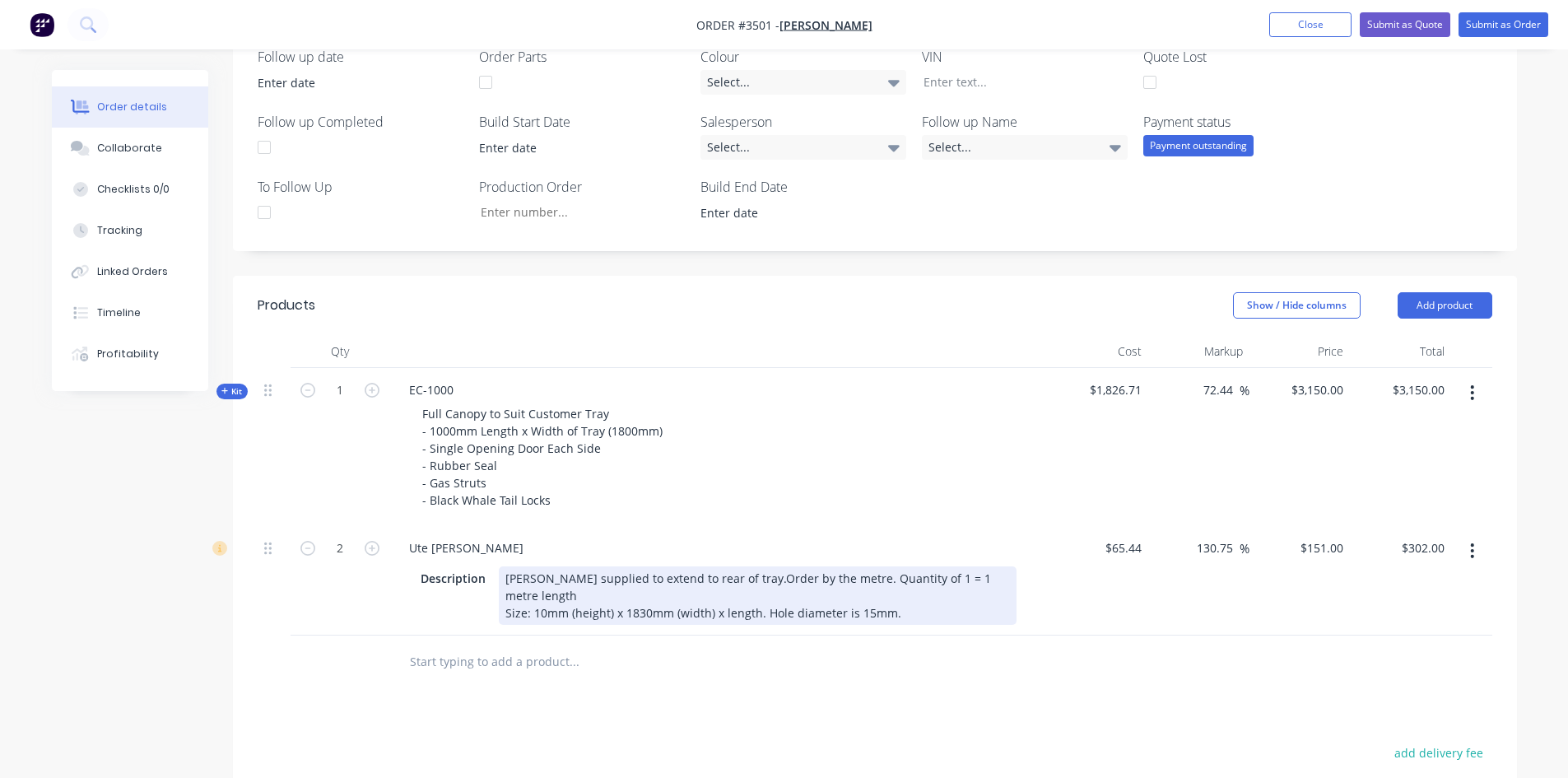
scroll to position [640, 0]
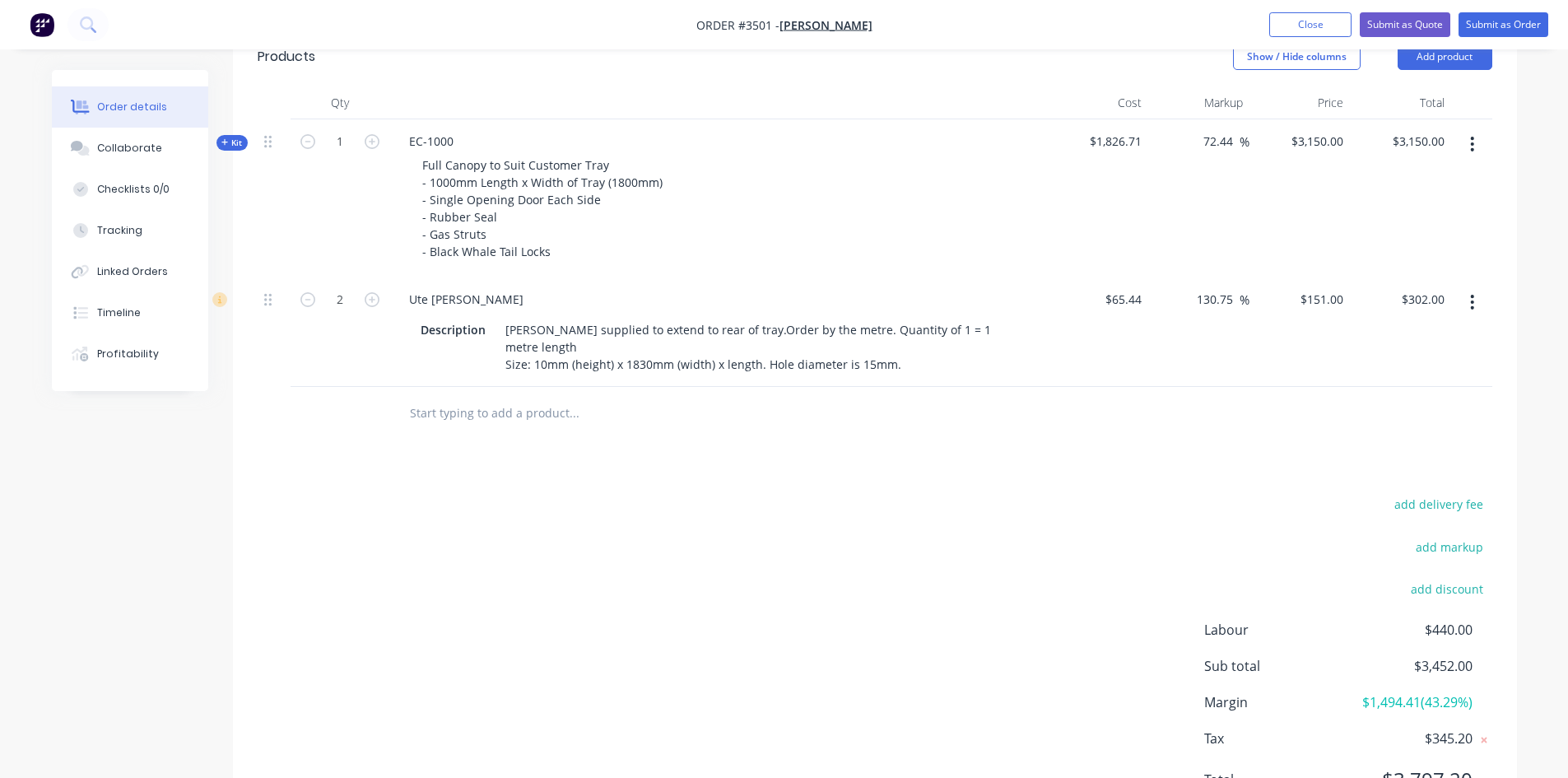
click at [834, 534] on div "add delivery fee add markup add discount Labour $440.00 Sub total $3,452.00 Mar…" at bounding box center [874, 652] width 1235 height 318
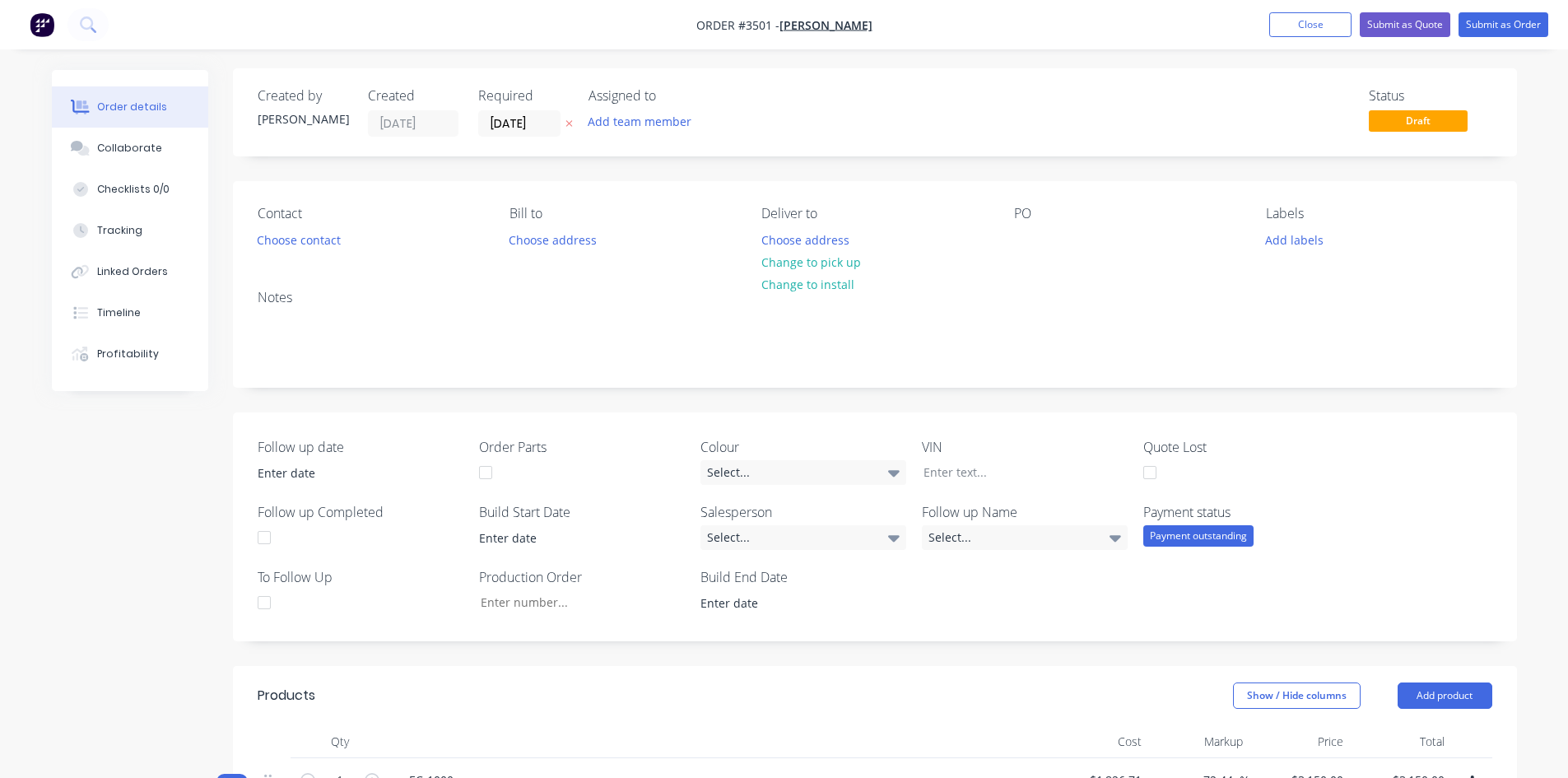
scroll to position [0, 0]
click at [1393, 29] on button "Submit as Quote" at bounding box center [1405, 25] width 91 height 25
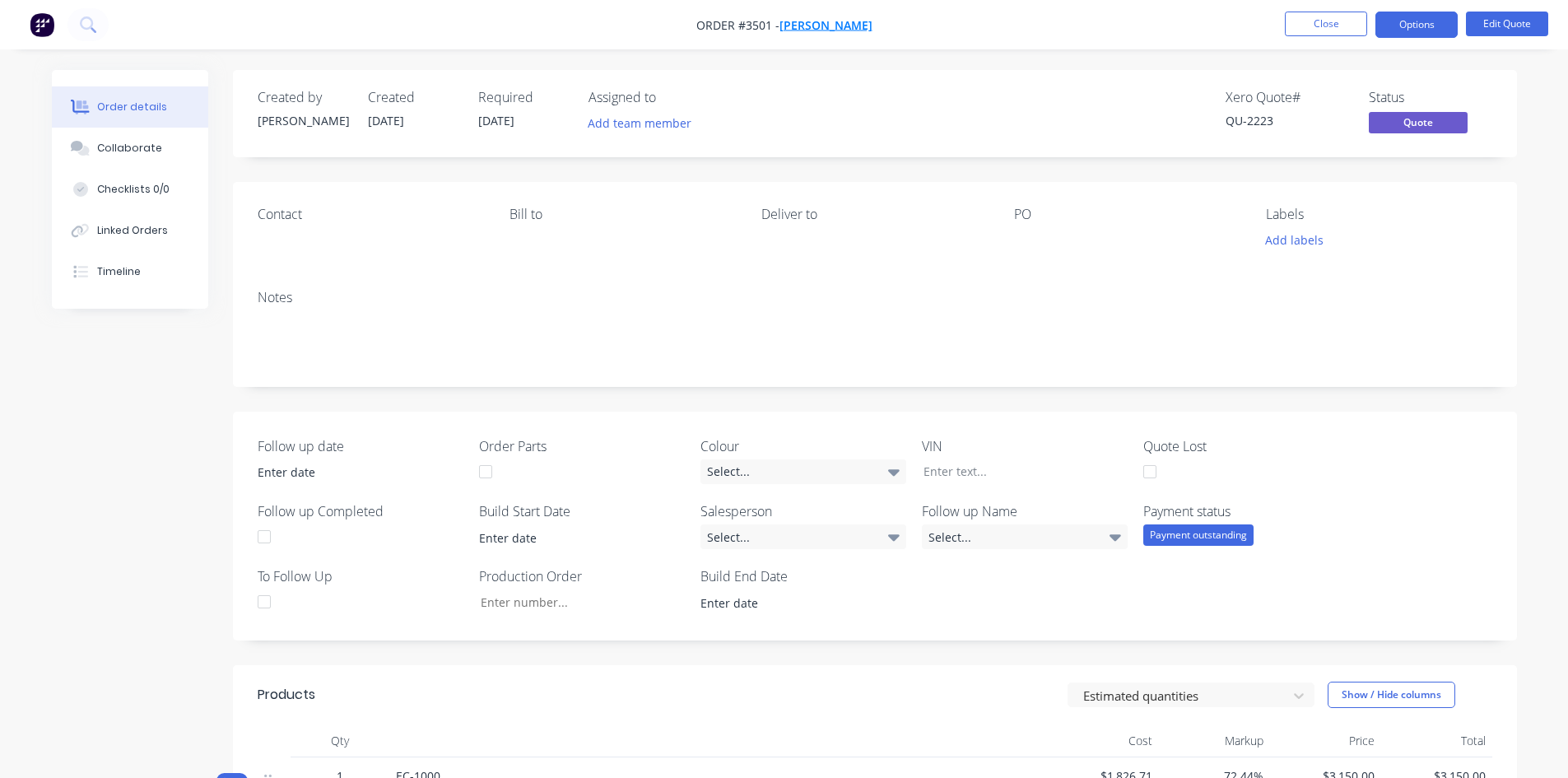
click at [822, 25] on span "[PERSON_NAME]" at bounding box center [826, 25] width 93 height 16
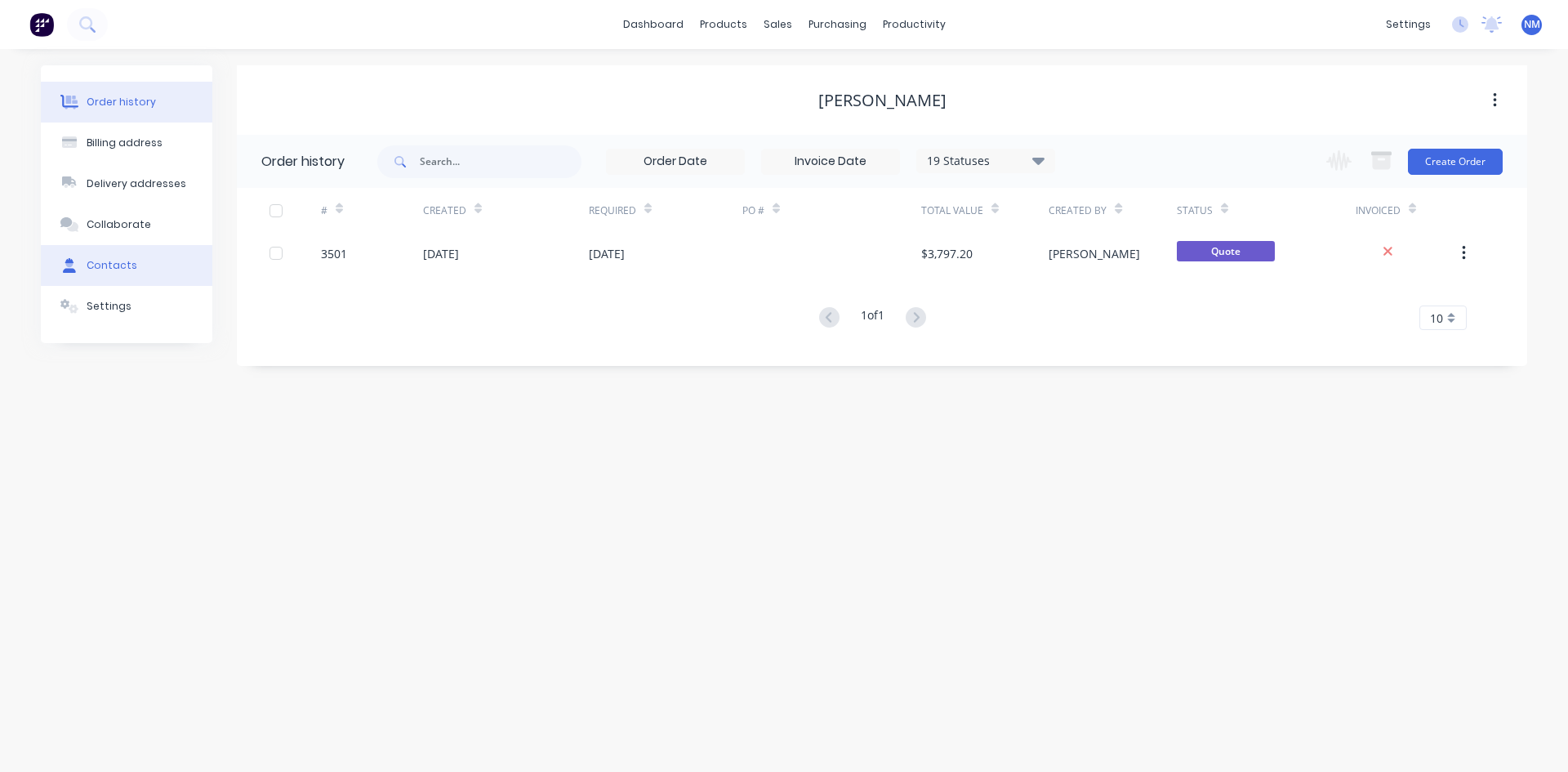
click at [125, 266] on div "Contacts" at bounding box center [111, 265] width 50 height 15
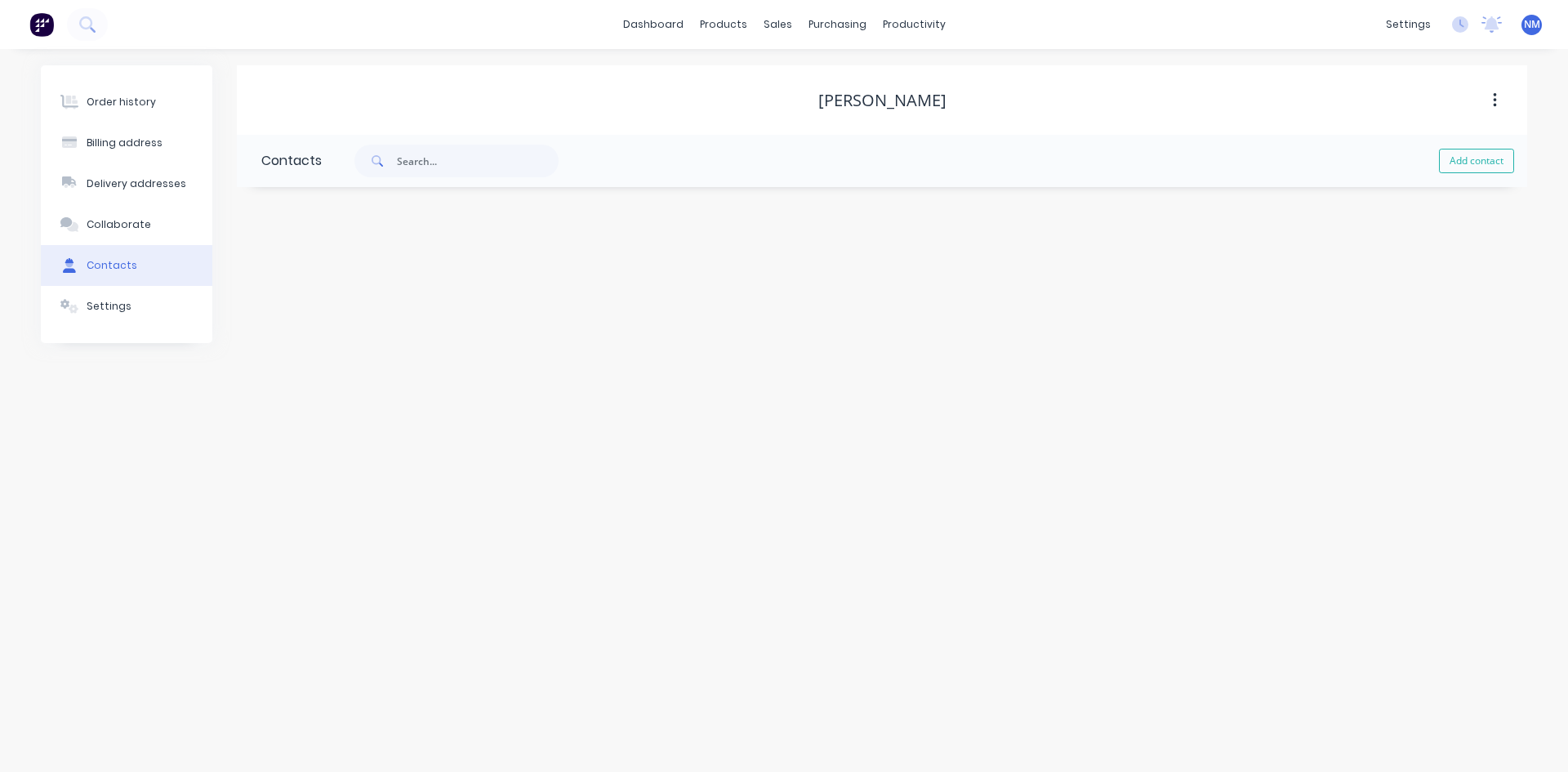
drag, startPoint x: 1476, startPoint y: 167, endPoint x: 1377, endPoint y: 178, distance: 99.6
click at [1478, 163] on button "Add contact" at bounding box center [1476, 161] width 75 height 25
select select "AU"
click at [367, 276] on input "text" at bounding box center [395, 281] width 267 height 25
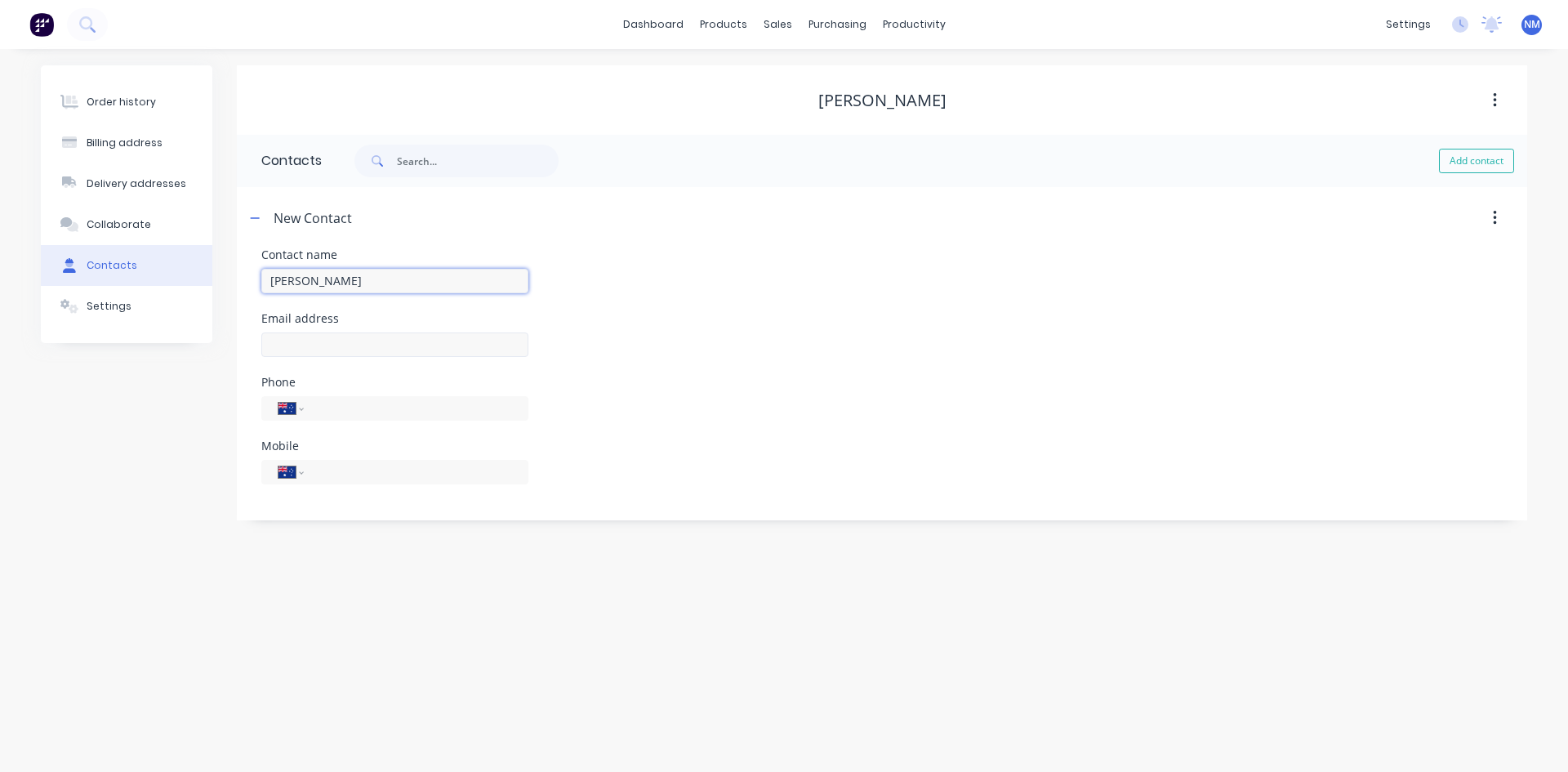
type input "[PERSON_NAME]"
click at [329, 345] on input "text" at bounding box center [395, 344] width 267 height 25
select select "AU"
click at [334, 341] on input "text" at bounding box center [395, 344] width 267 height 25
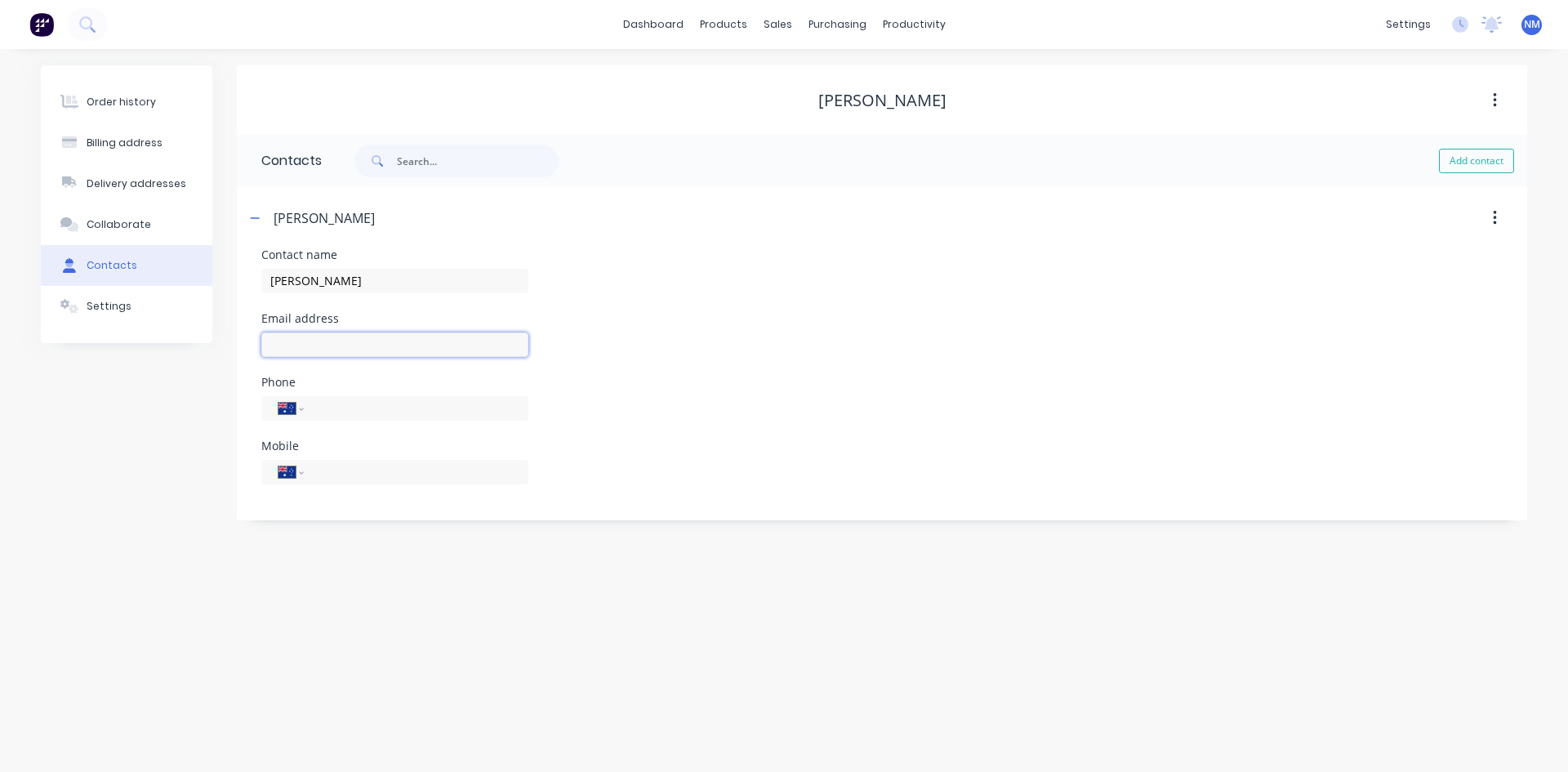
click at [331, 341] on input "text" at bounding box center [395, 344] width 267 height 25
type input "[EMAIL_ADDRESS][DOMAIN_NAME]"
drag, startPoint x: 367, startPoint y: 476, endPoint x: 385, endPoint y: 468, distance: 19.7
click at [367, 476] on input "tel" at bounding box center [413, 471] width 196 height 19
click at [374, 473] on input "tel" at bounding box center [413, 471] width 196 height 19
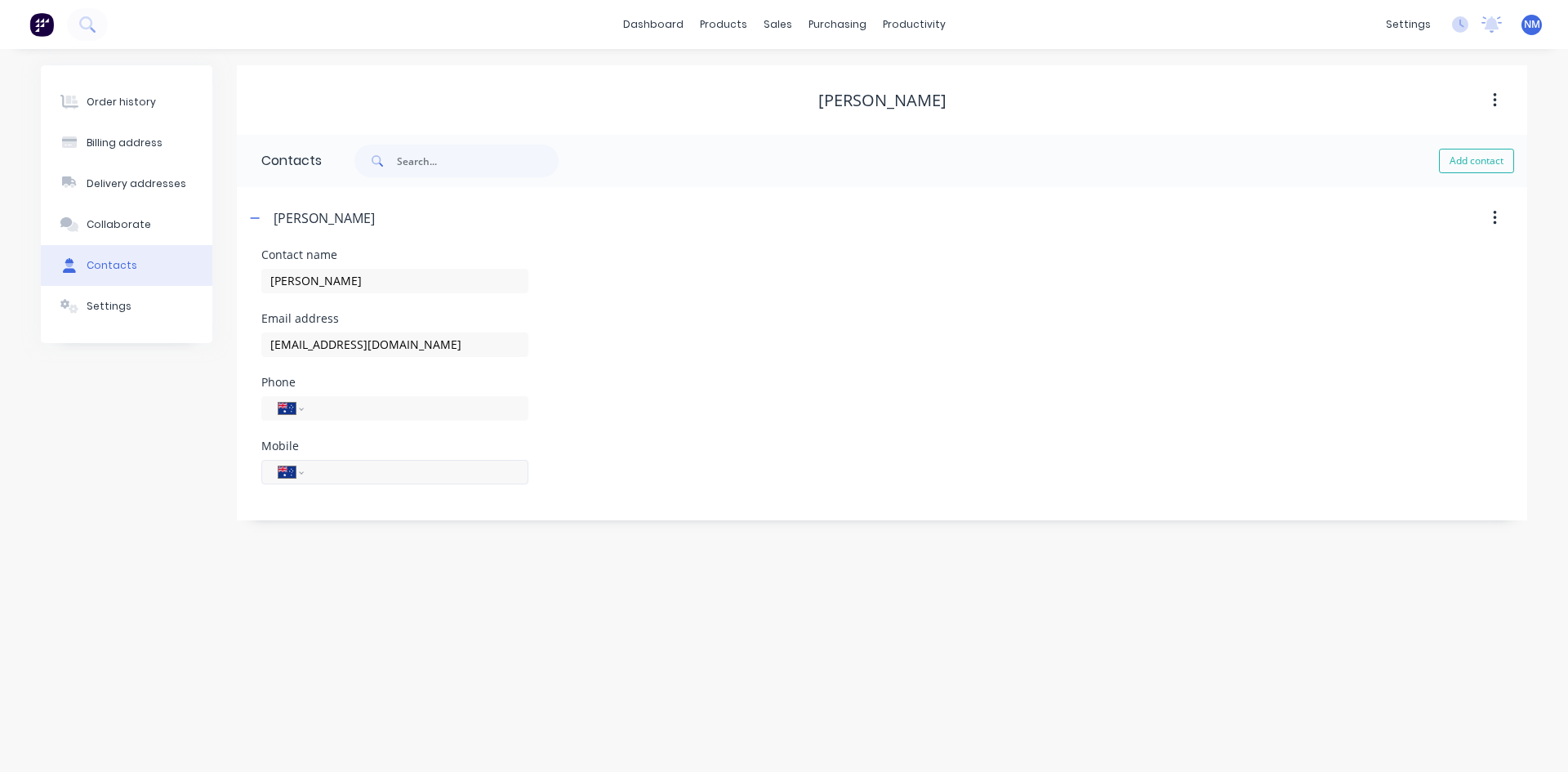
click at [374, 473] on input "tel" at bounding box center [413, 471] width 196 height 19
type input "0458 314 821"
click at [740, 437] on div "Phone International [GEOGRAPHIC_DATA] [GEOGRAPHIC_DATA] [GEOGRAPHIC_DATA] [GEOG…" at bounding box center [882, 408] width 1241 height 64
click at [160, 96] on button "Order history" at bounding box center [126, 102] width 171 height 41
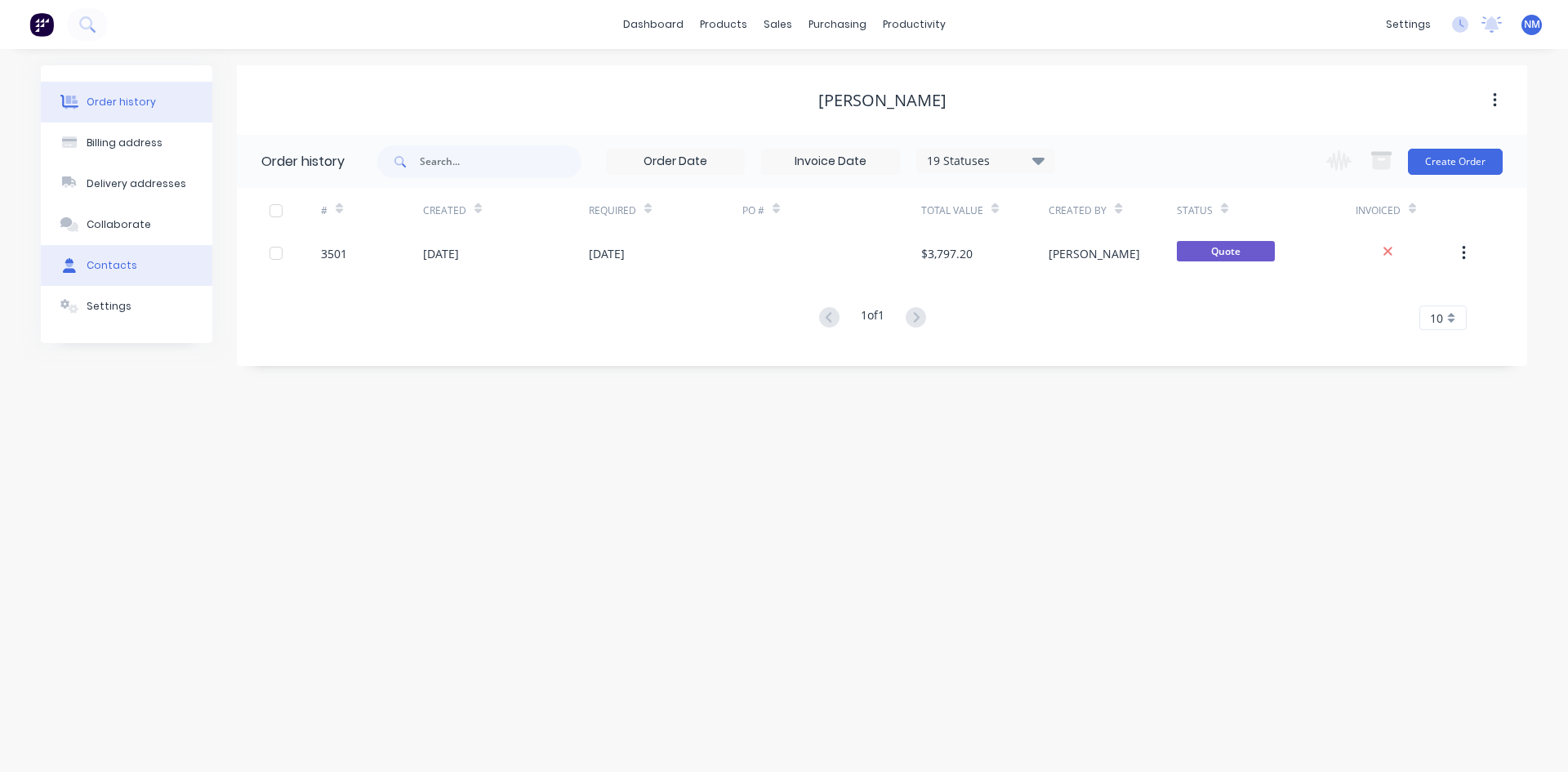
click at [156, 268] on button "Contacts" at bounding box center [126, 265] width 171 height 41
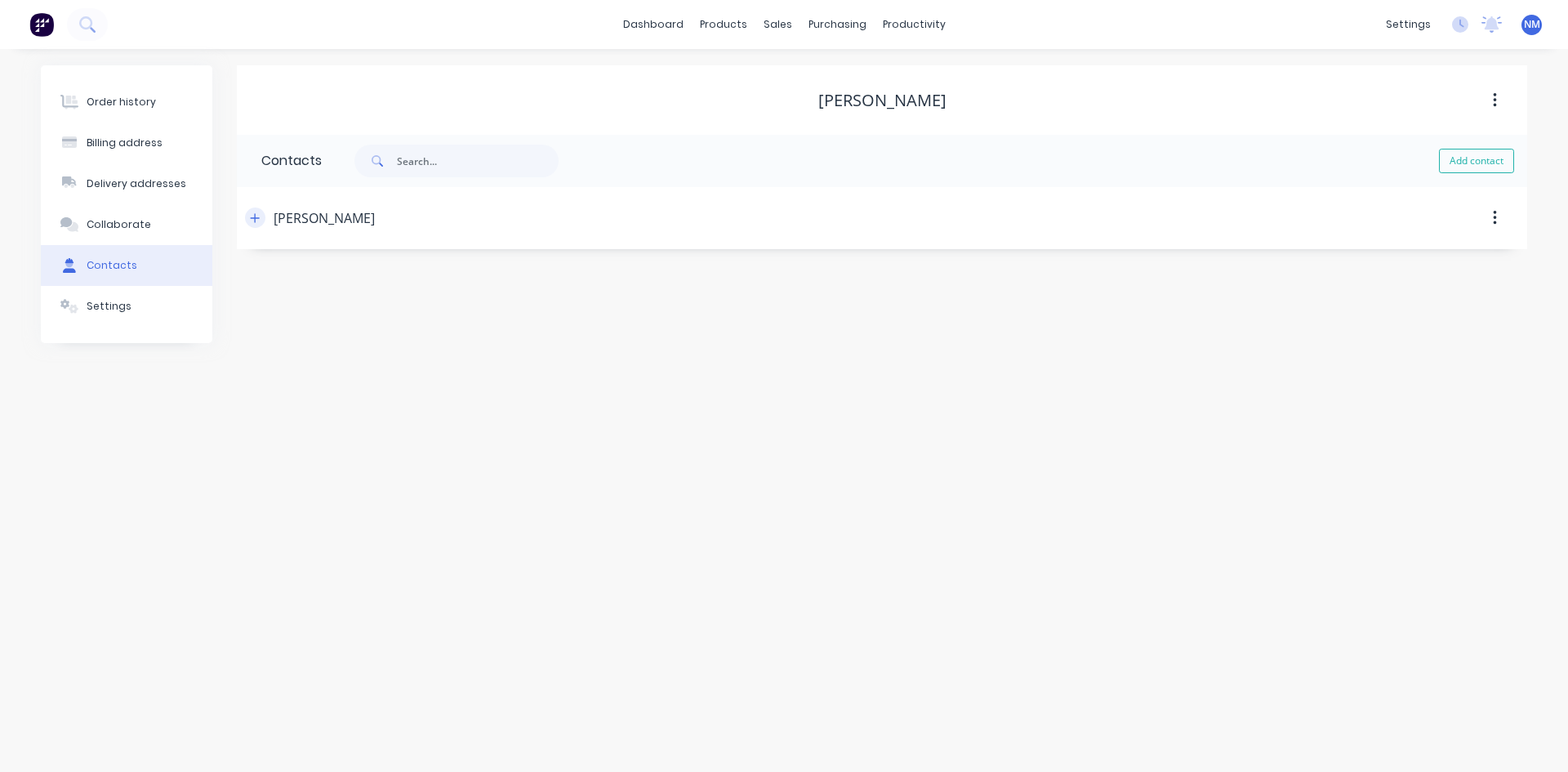
click at [254, 223] on icon "button" at bounding box center [254, 217] width 10 height 11
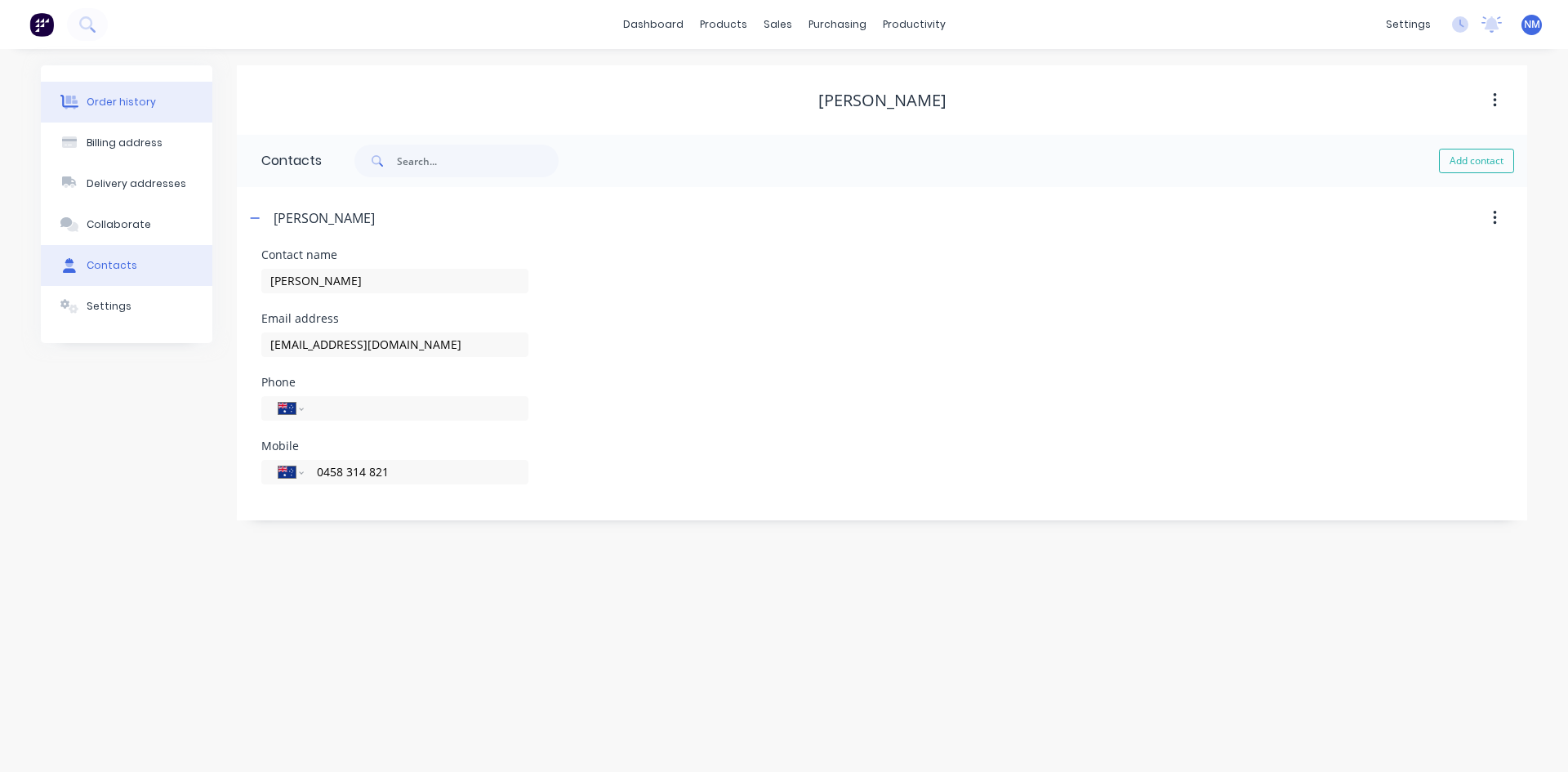
click at [135, 110] on button "Order history" at bounding box center [126, 102] width 171 height 41
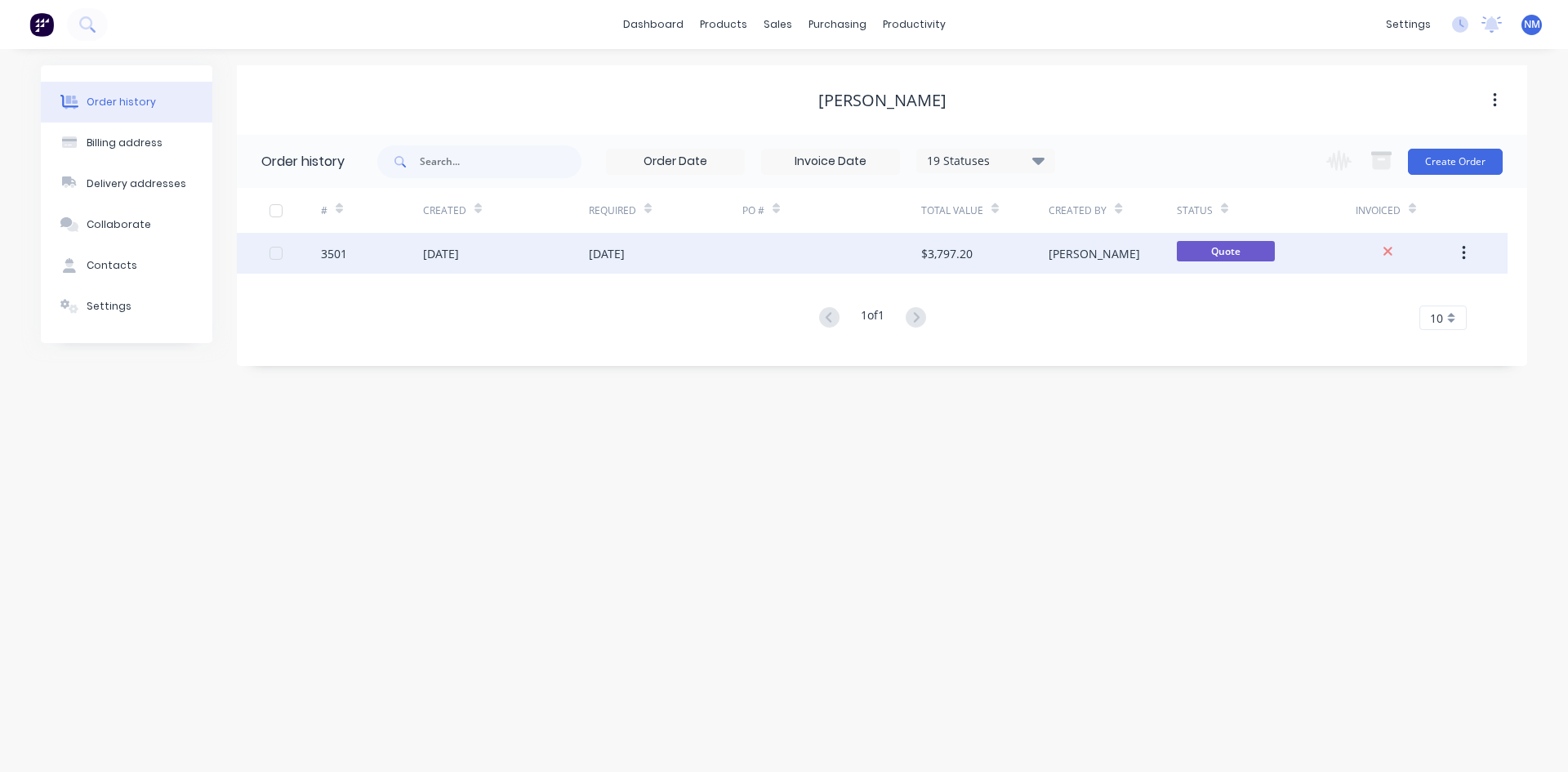
click at [625, 260] on div "[DATE]" at bounding box center [607, 253] width 36 height 17
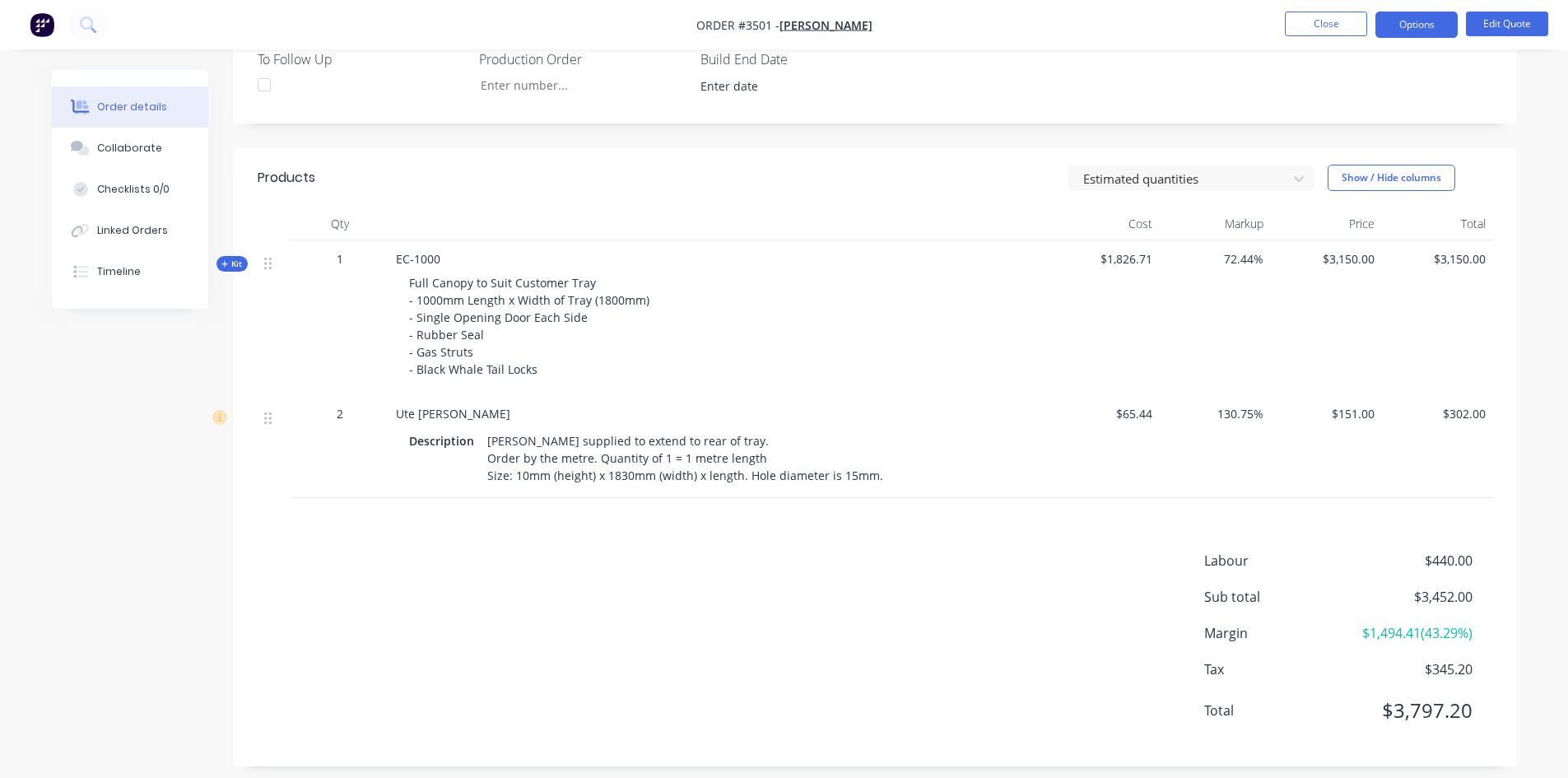
scroll to position [530, 0]
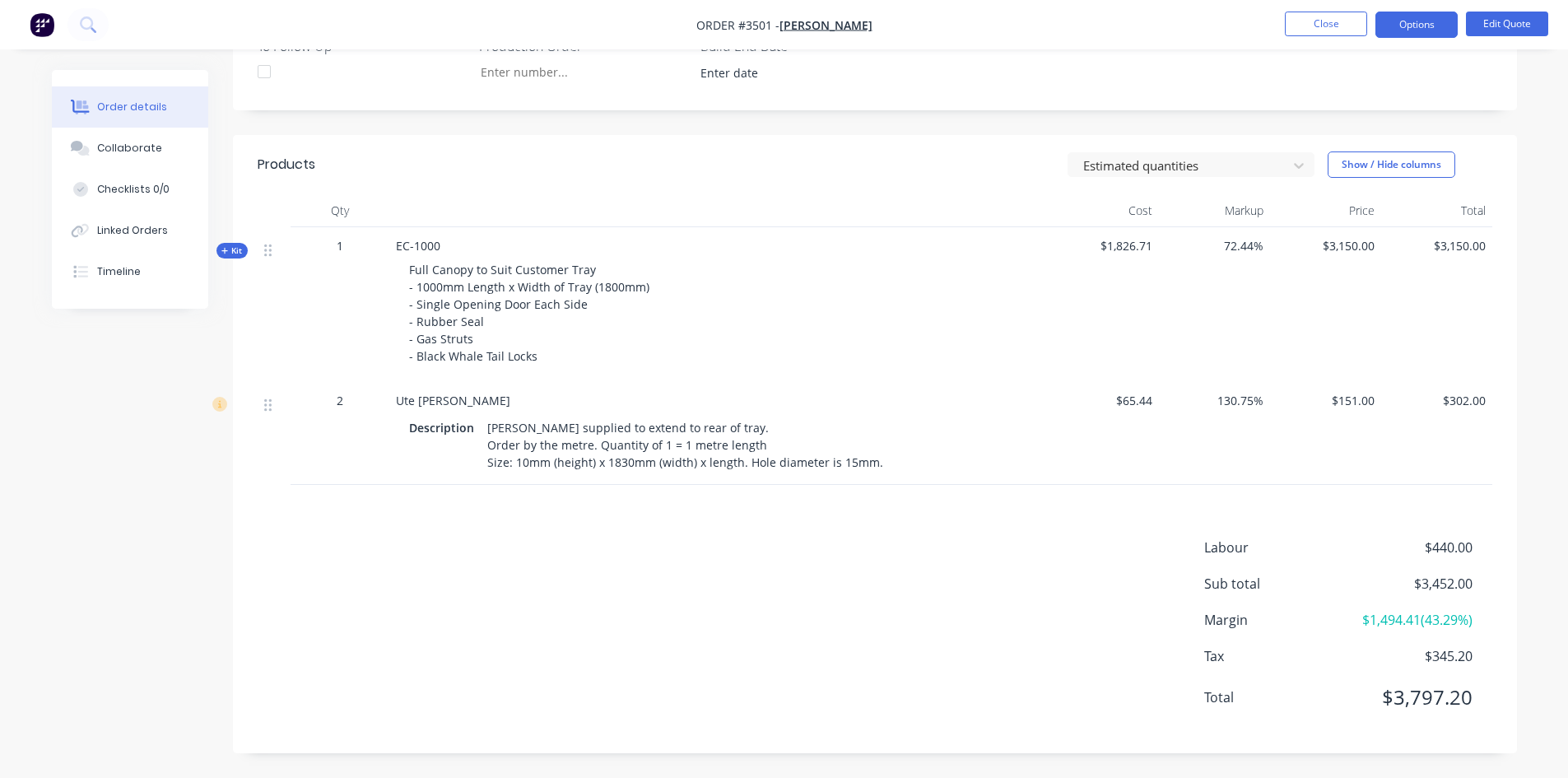
click at [1345, 252] on span "$3,150.00" at bounding box center [1326, 245] width 98 height 17
